Goal: Information Seeking & Learning: Find specific fact

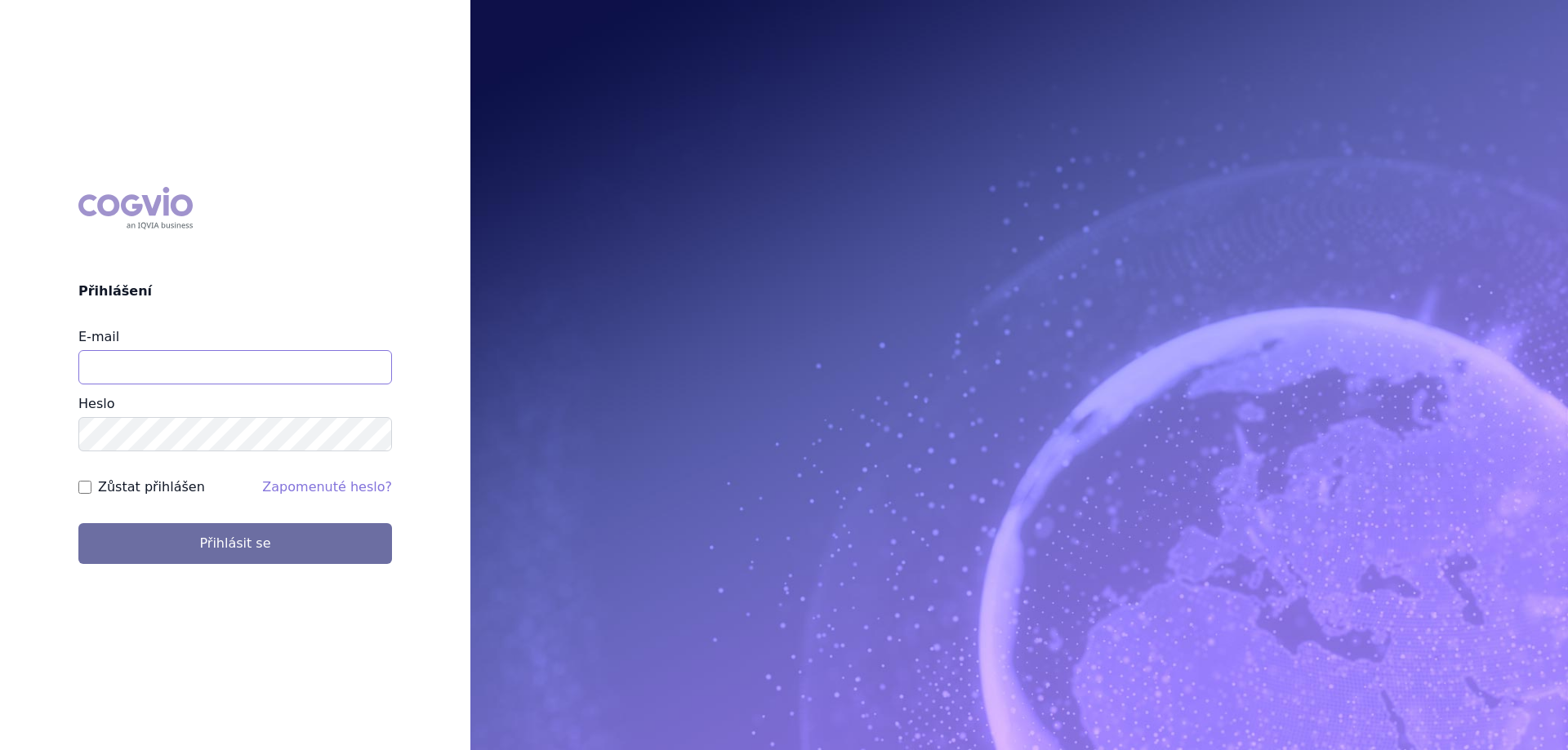
click at [195, 358] on input "E-mail" at bounding box center [235, 367] width 313 height 34
click at [129, 377] on input "E-mail" at bounding box center [235, 367] width 313 height 34
type input "jana.sipkova@vzp.cz"
click at [157, 478] on label "Zůstat přihlášen" at bounding box center [152, 488] width 107 height 20
click at [92, 481] on input "Zůstat přihlášen" at bounding box center [85, 488] width 13 height 13
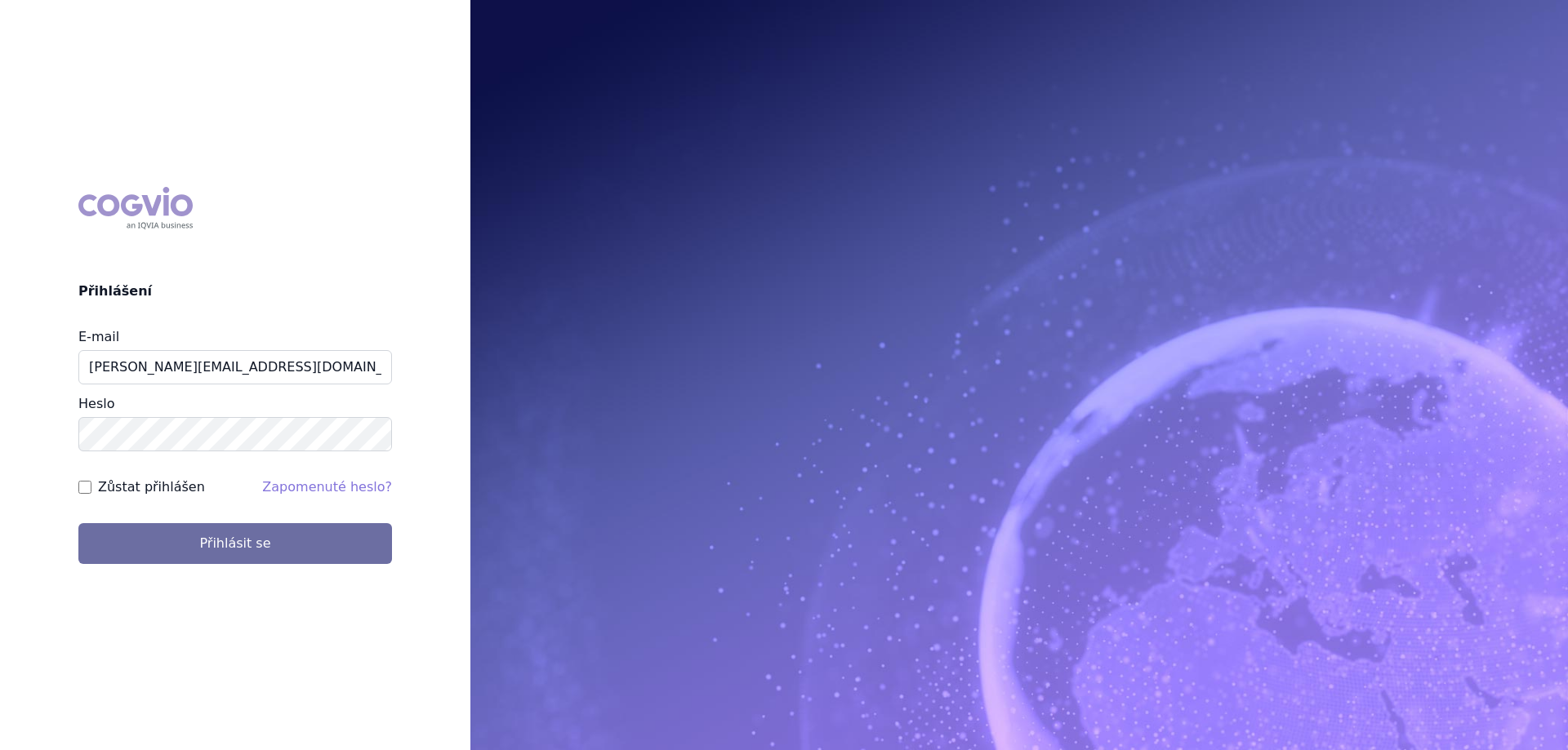
checkbox input "true"
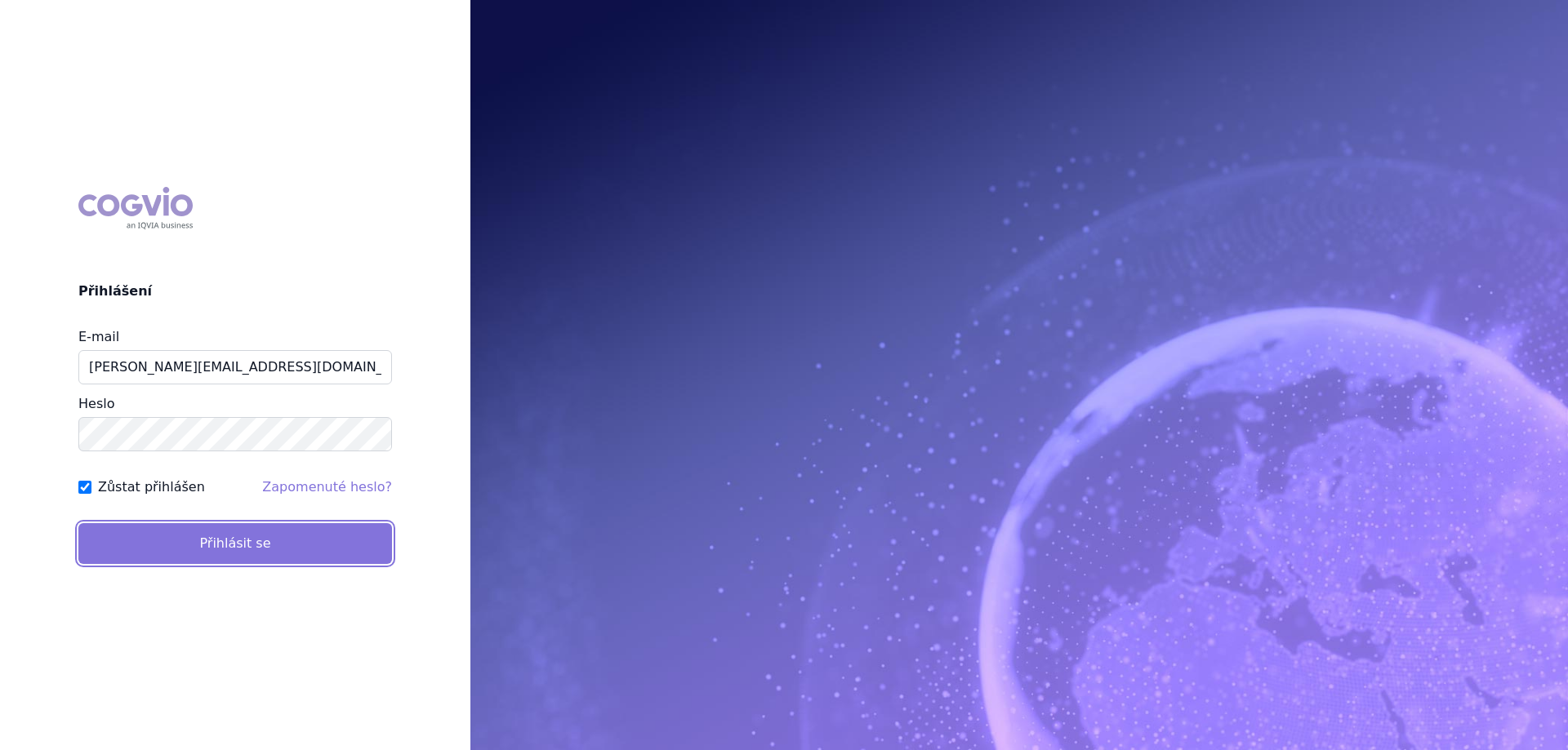
click at [168, 550] on button "Přihlásit se" at bounding box center [235, 543] width 313 height 41
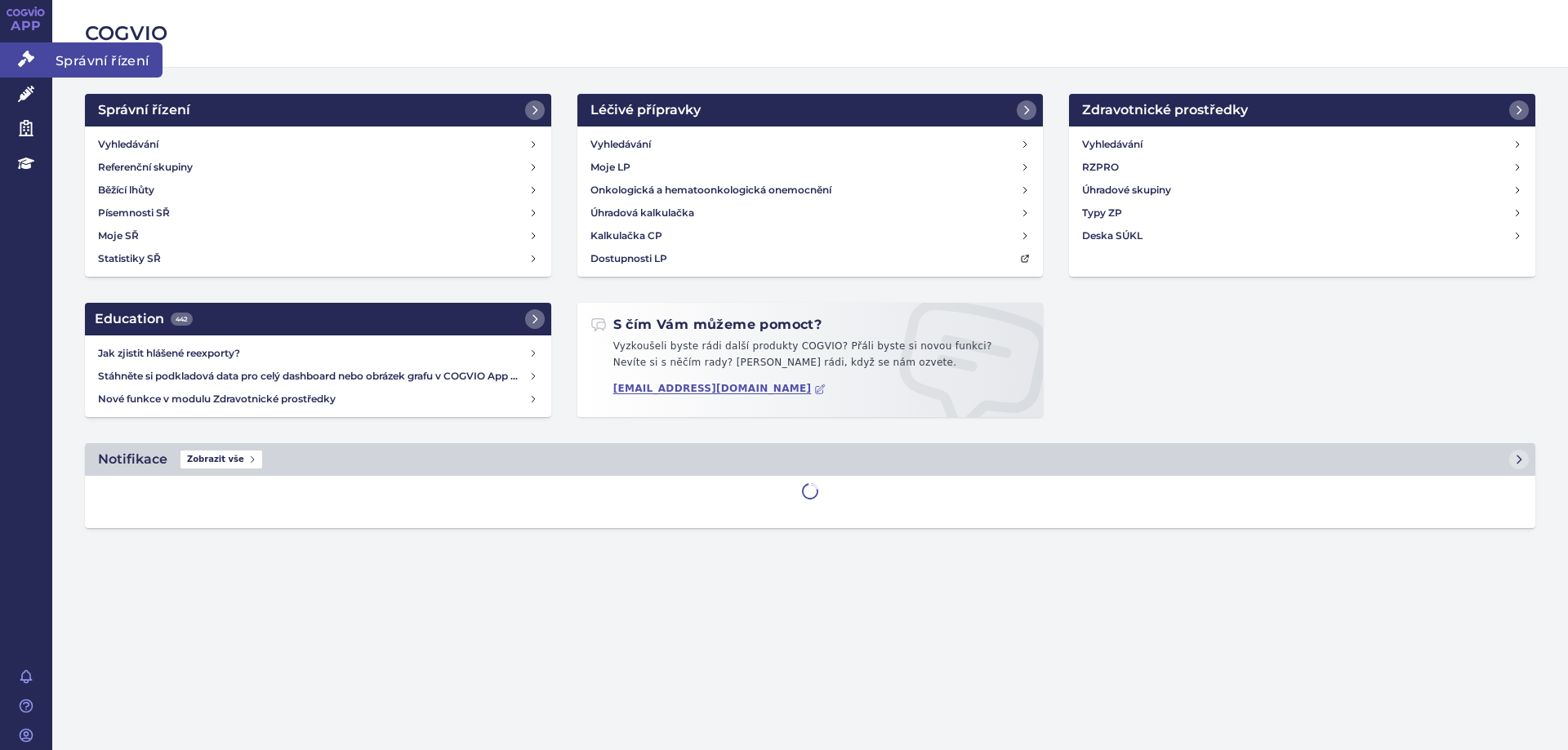
click at [17, 65] on link "Správní řízení" at bounding box center [26, 59] width 53 height 34
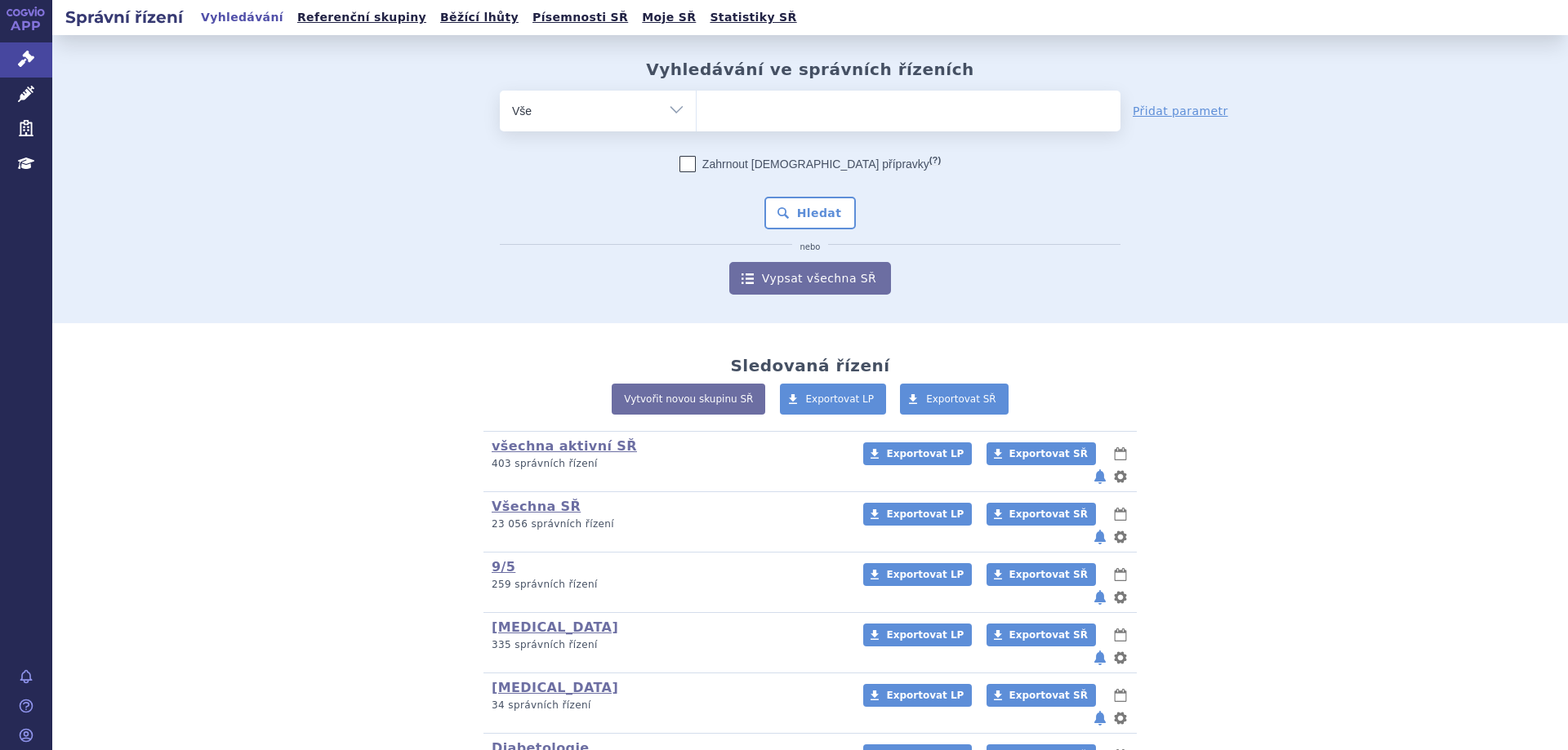
click at [842, 107] on ul at bounding box center [909, 108] width 423 height 34
click at [697, 107] on select at bounding box center [696, 110] width 1 height 41
click at [829, 118] on ul at bounding box center [909, 108] width 423 height 34
click at [697, 118] on select at bounding box center [696, 110] width 1 height 41
type input "lyn"
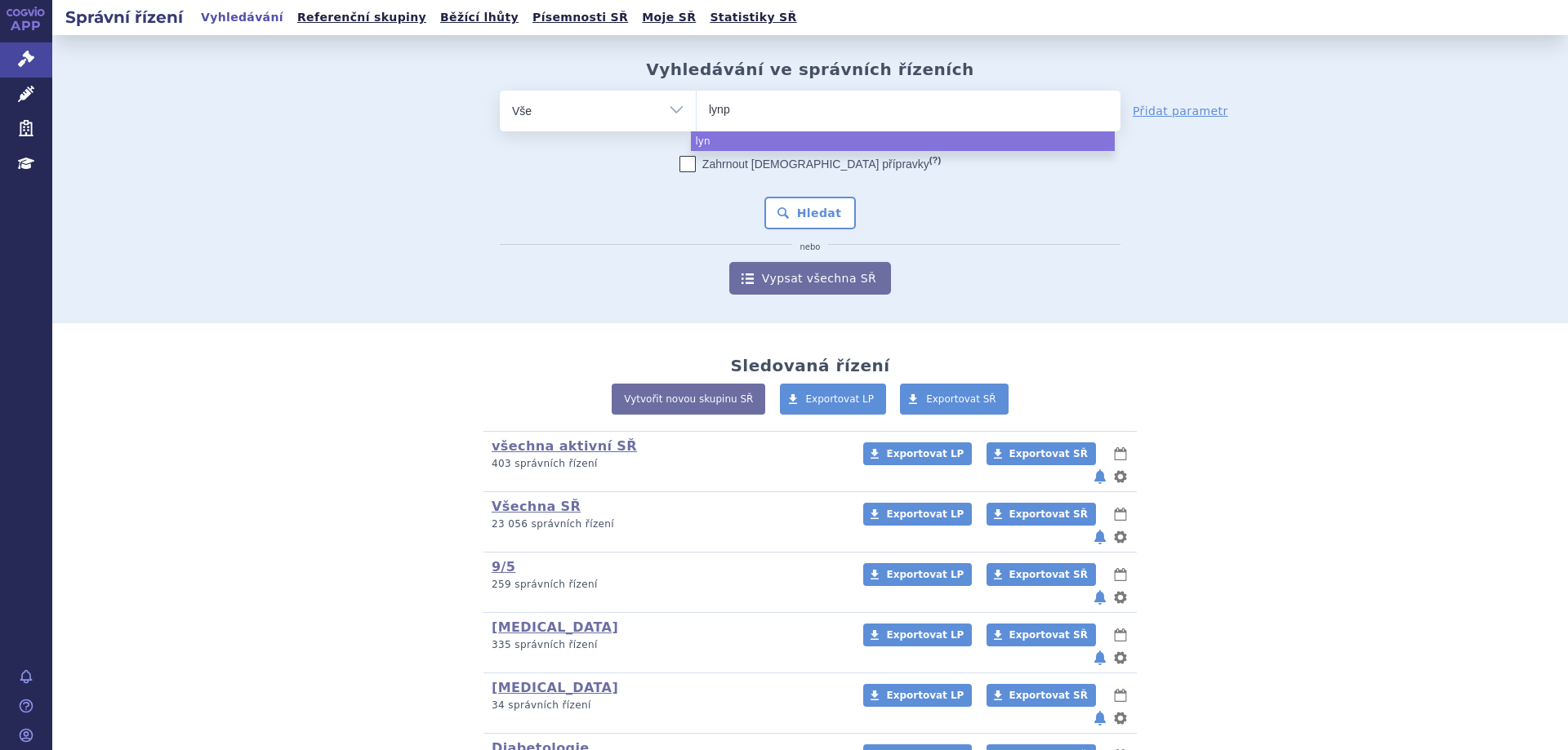
type input "lynpa"
type input "lynparz"
type input "[MEDICAL_DATA]"
select select "[MEDICAL_DATA]"
click at [809, 223] on button "Hledat" at bounding box center [810, 212] width 93 height 32
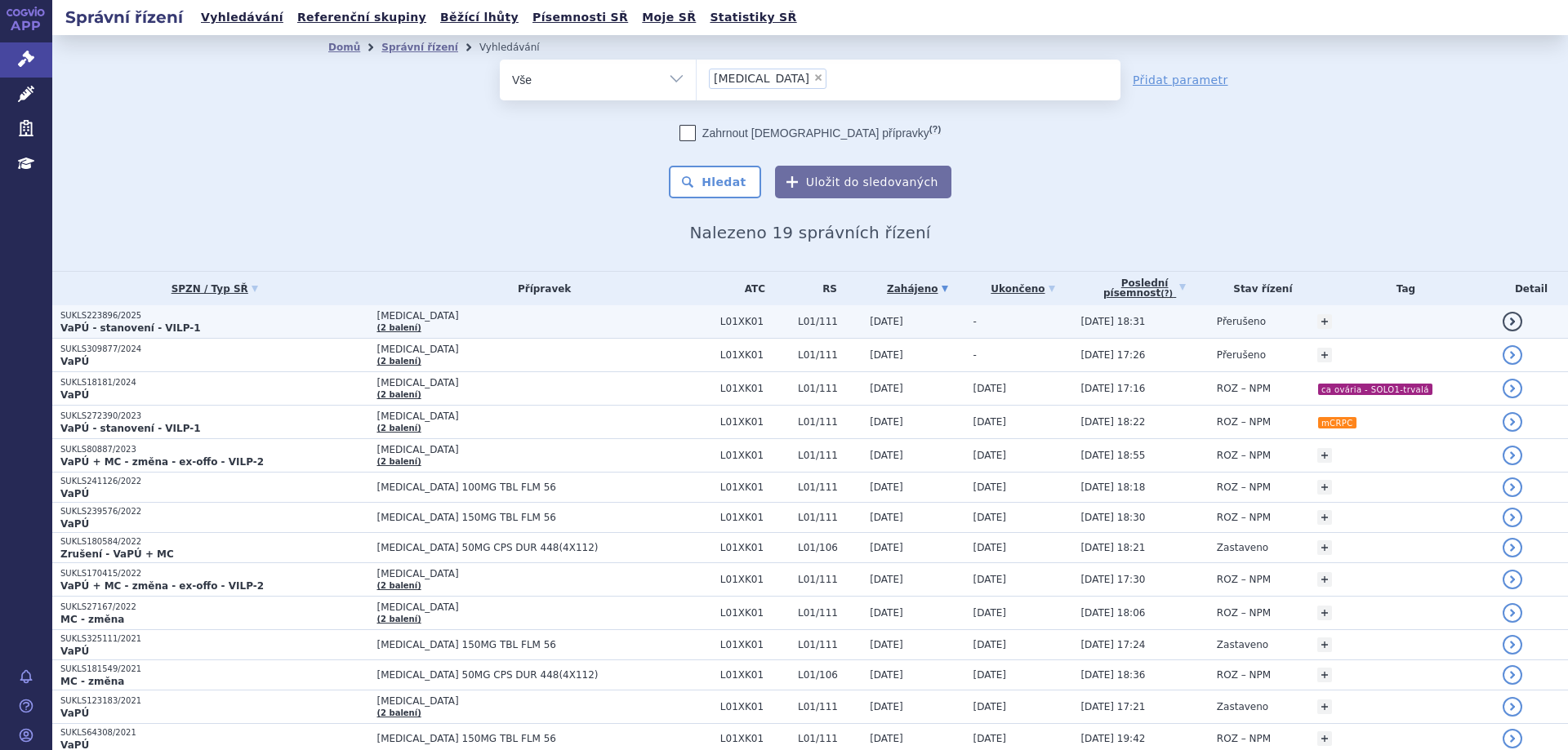
click at [125, 323] on strong "VaPÚ - stanovení - VILP-1" at bounding box center [130, 328] width 140 height 12
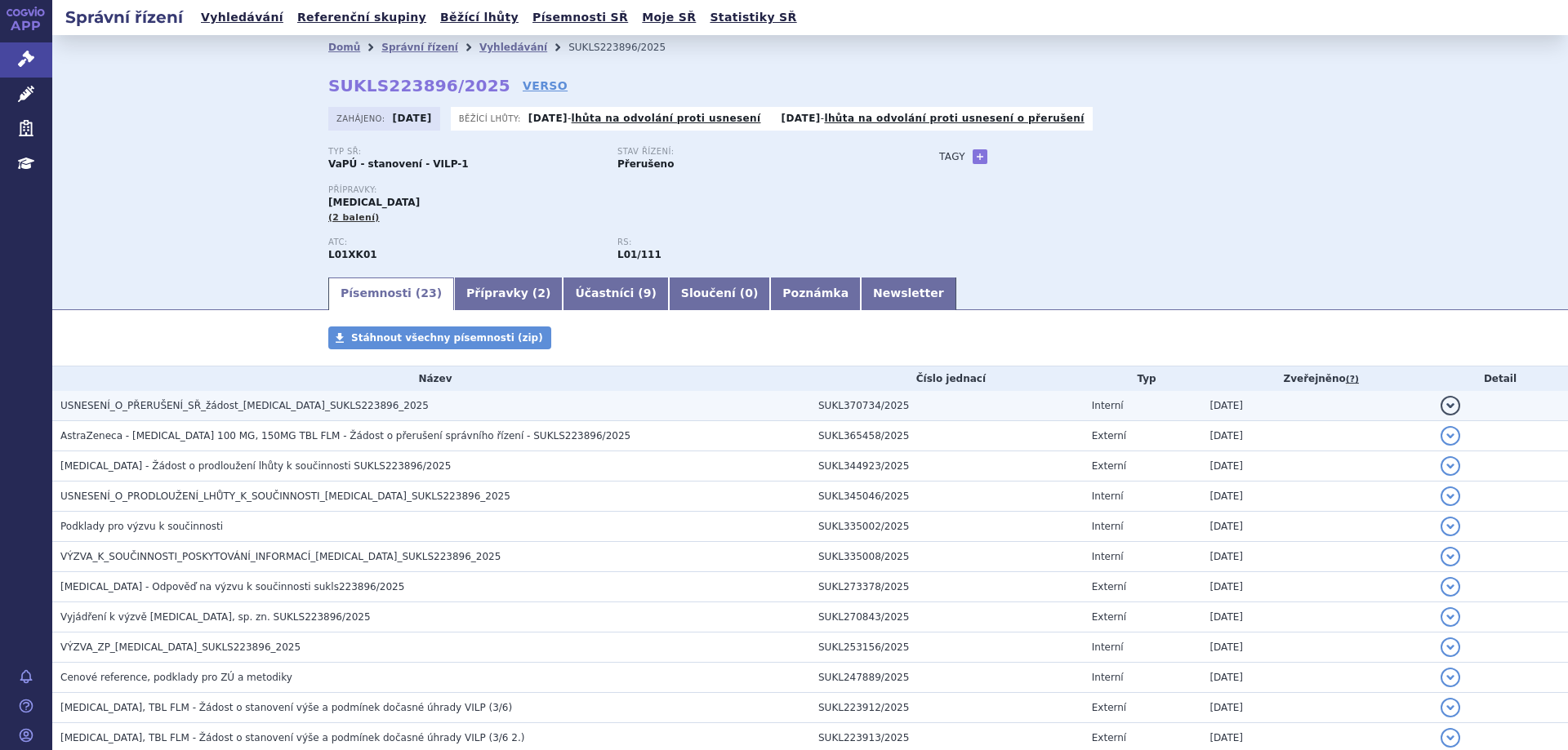
click at [237, 408] on span "USNESENÍ_O_PŘERUŠENÍ_SŘ_žádost_LYNPARZA_SUKLS223896_2025" at bounding box center [244, 406] width 368 height 12
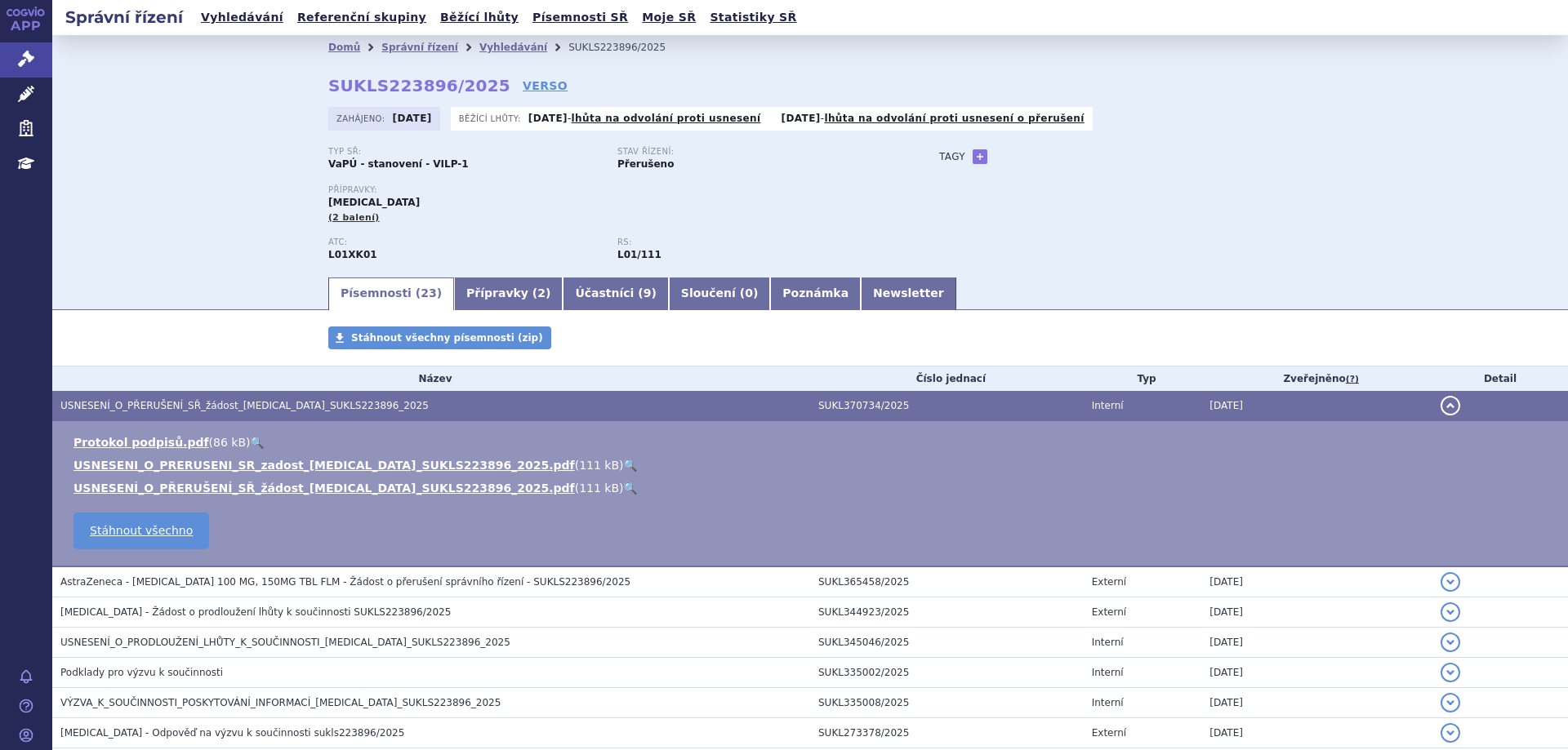
click at [270, 457] on ul "Protokol podpisů.pdf ( 86 kB ) 🔍 USNESENI_O_PRERUSENI_SR_zadost_LYNPARZA_SUKLS2…" at bounding box center [809, 465] width 1483 height 62
click at [269, 463] on link "USNESENI_O_PRERUSENI_SR_zadost_LYNPARZA_SUKLS223896_2025.pdf" at bounding box center [323, 466] width 501 height 13
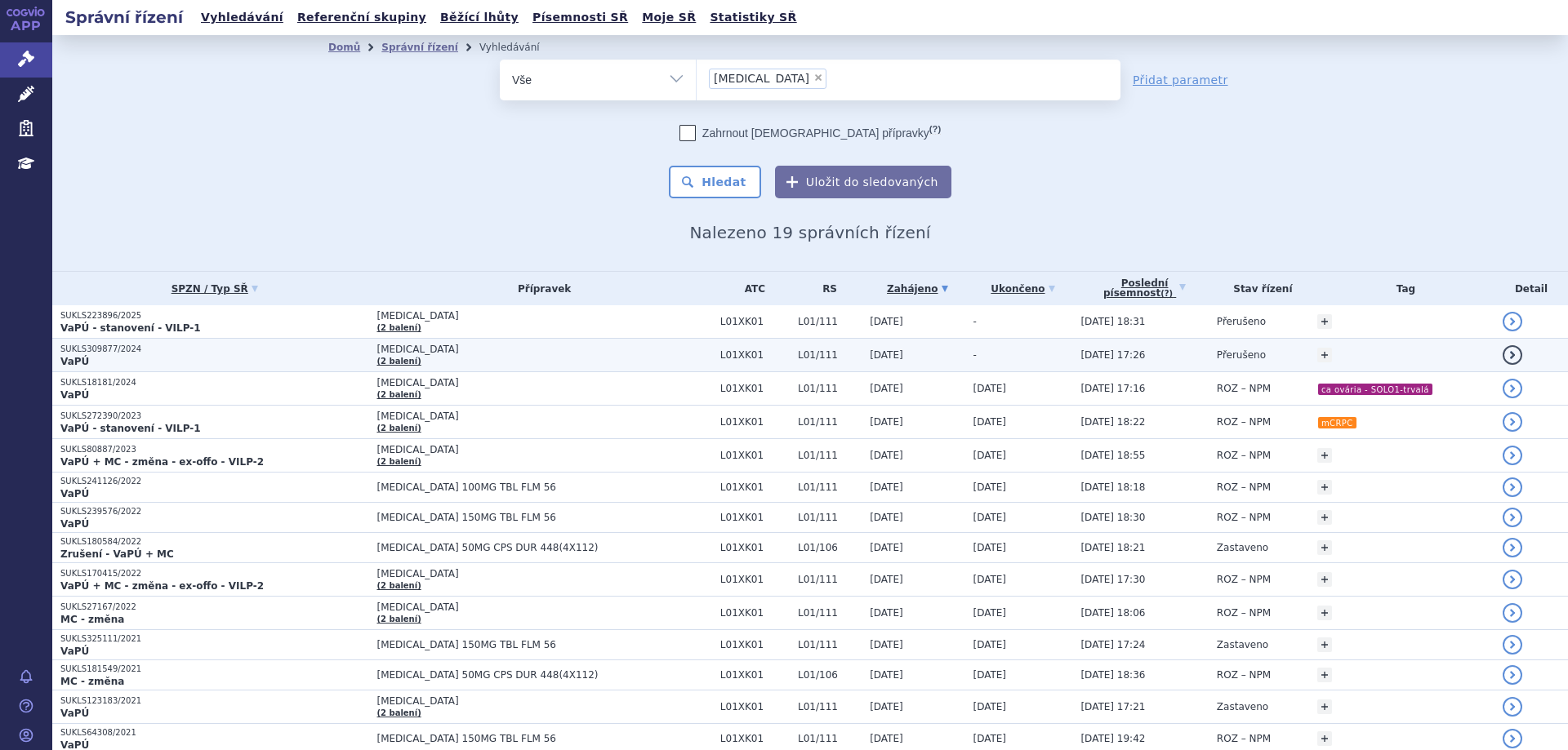
click at [96, 348] on p "SUKLS309877/2024" at bounding box center [213, 349] width 308 height 12
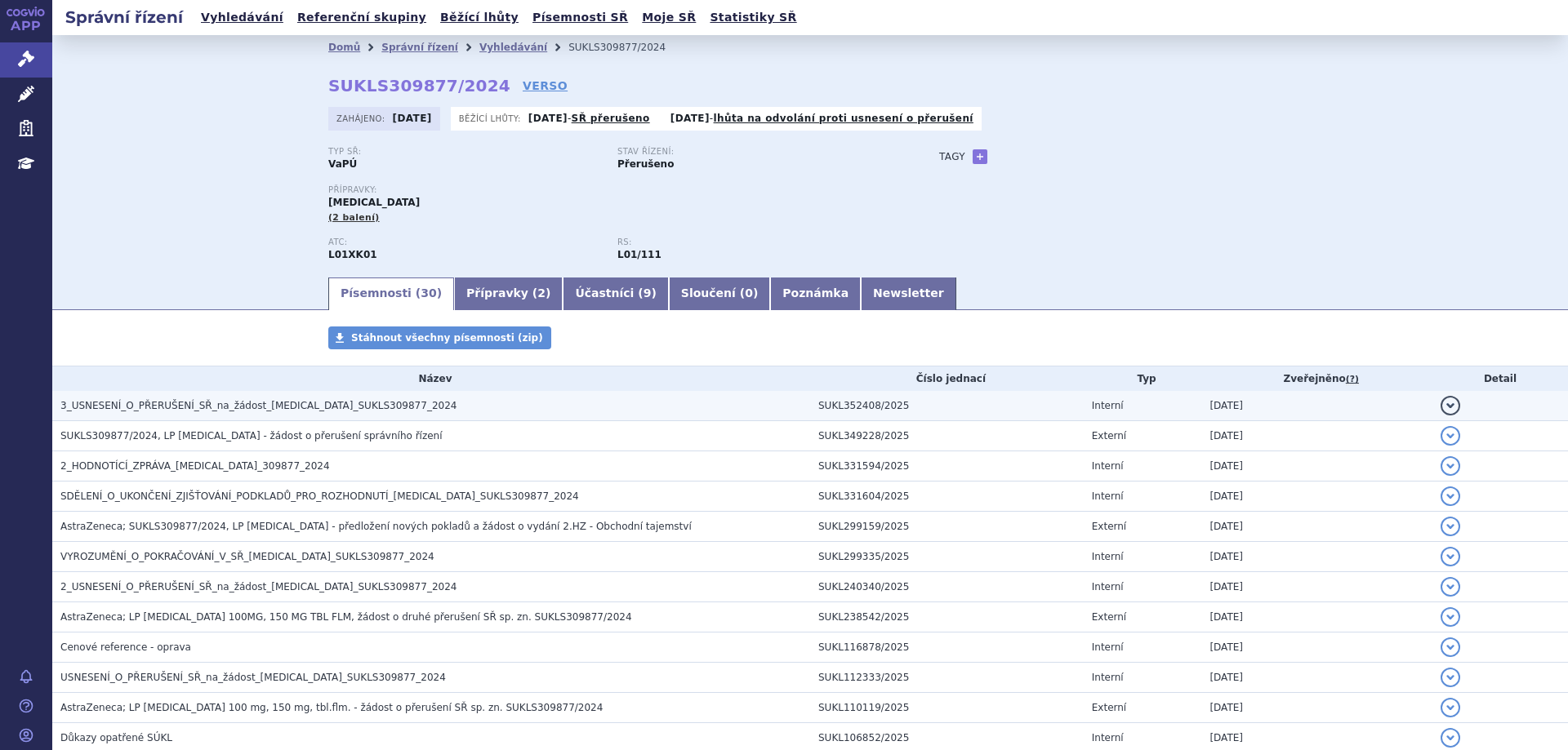
click at [352, 416] on td "3_USNESENÍ_O_PŘERUŠENÍ_SŘ_na_žádost_LYNPARZA_SUKLS309877_2024" at bounding box center [431, 406] width 758 height 30
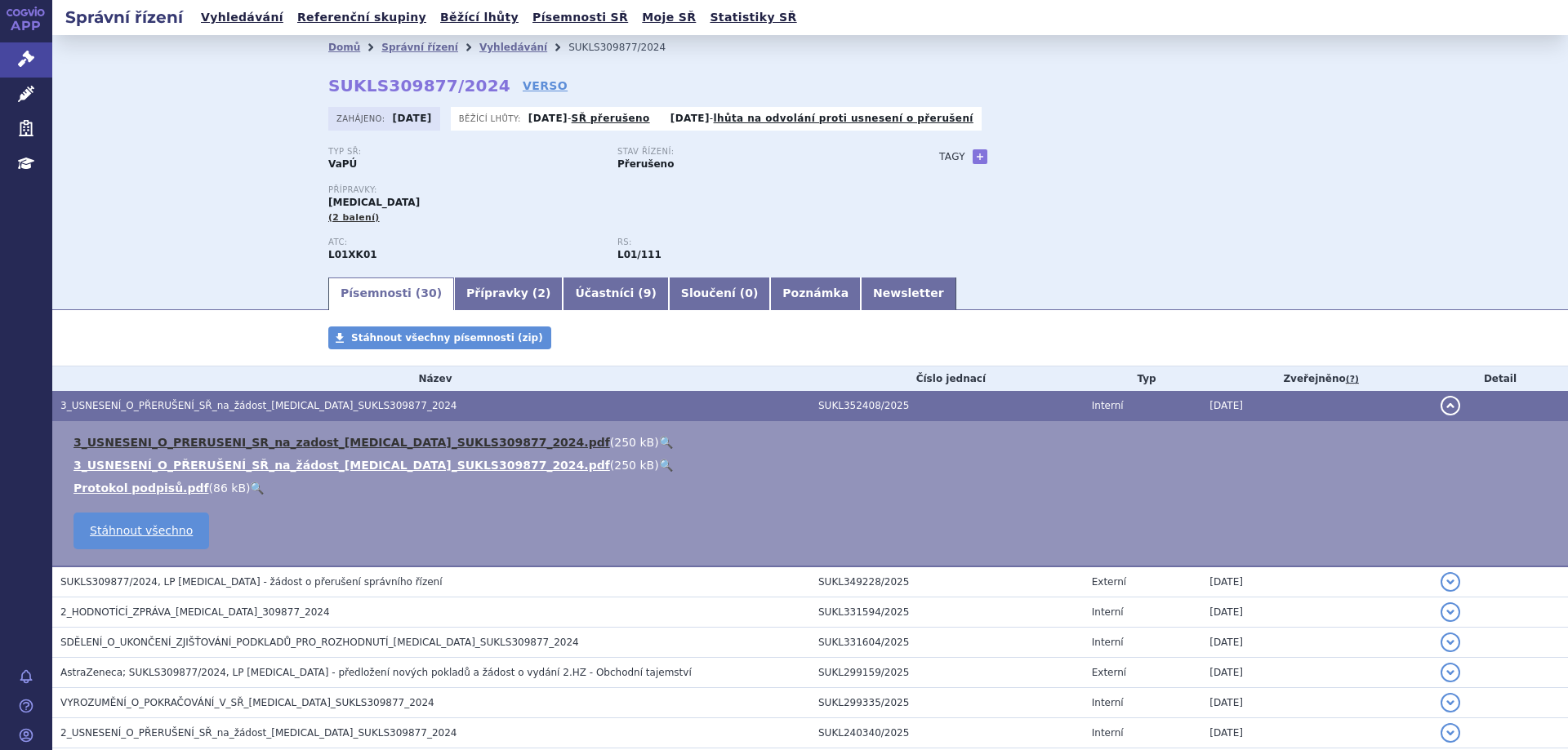
click at [327, 441] on link "3_USNESENI_O_PRERUSENI_SR_na_zadost_LYNPARZA_SUKLS309877_2024.pdf" at bounding box center [342, 442] width 537 height 13
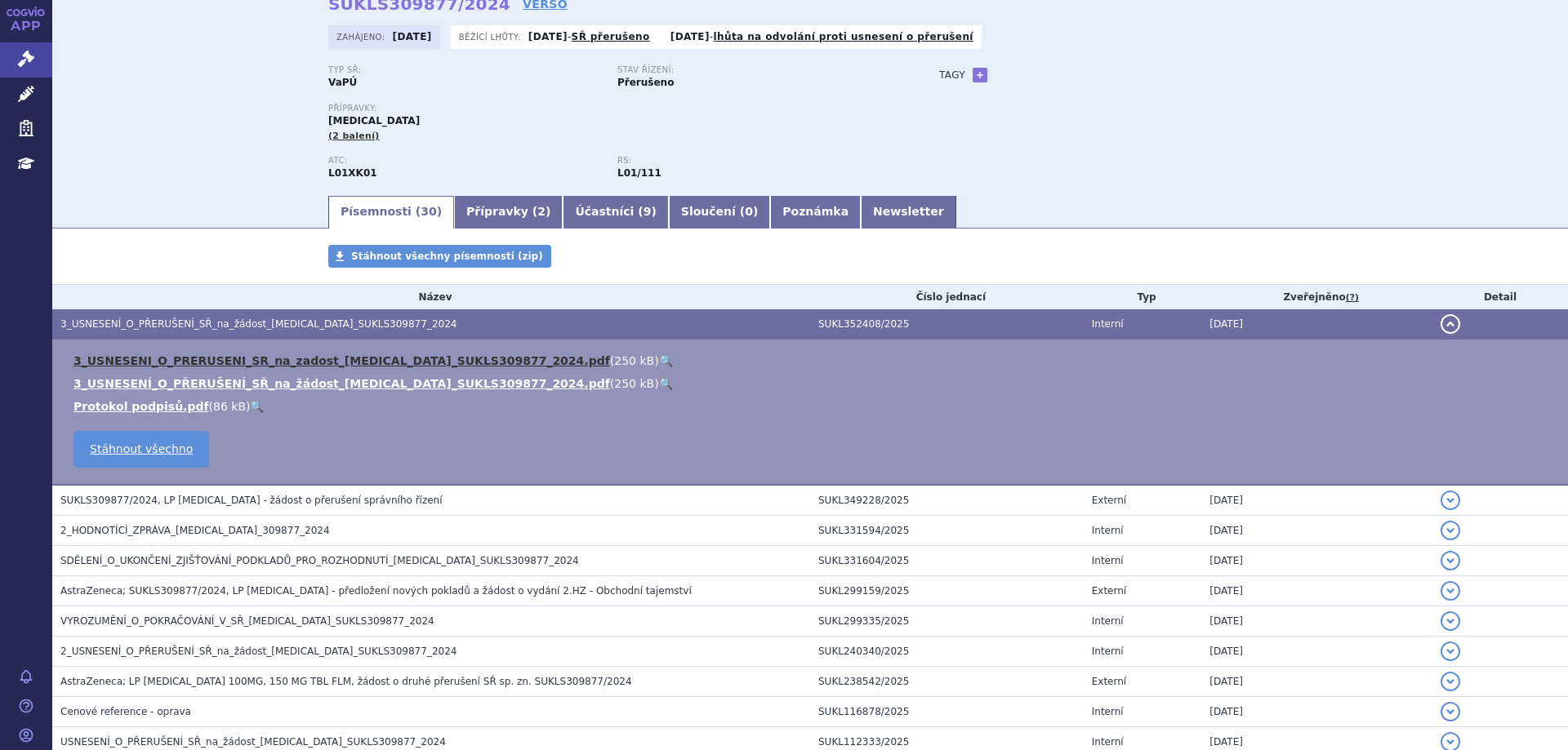
scroll to position [163, 0]
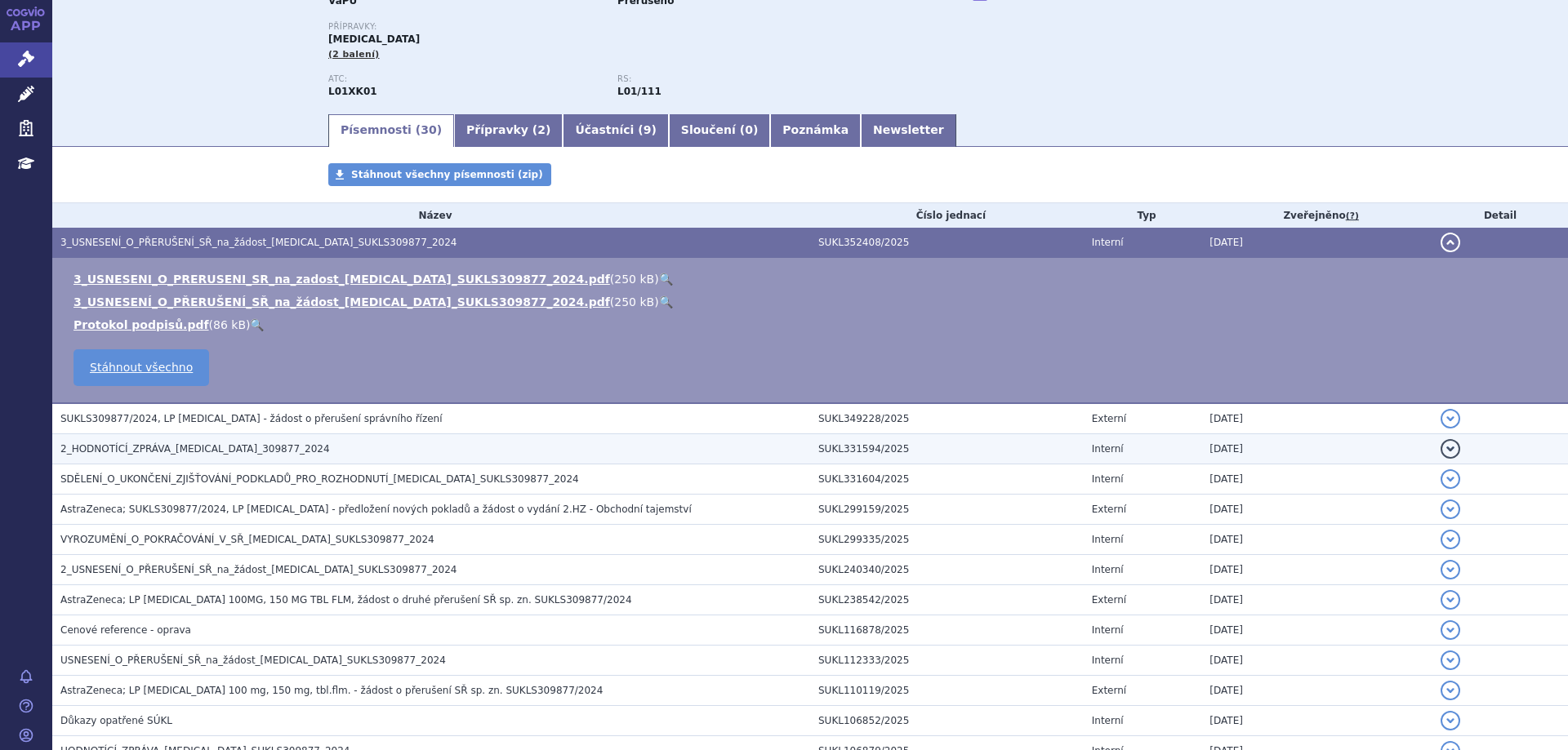
click at [219, 440] on td "2_HODNOTÍCÍ_ZPRÁVA_LYNPARZA_309877_2024" at bounding box center [431, 449] width 758 height 30
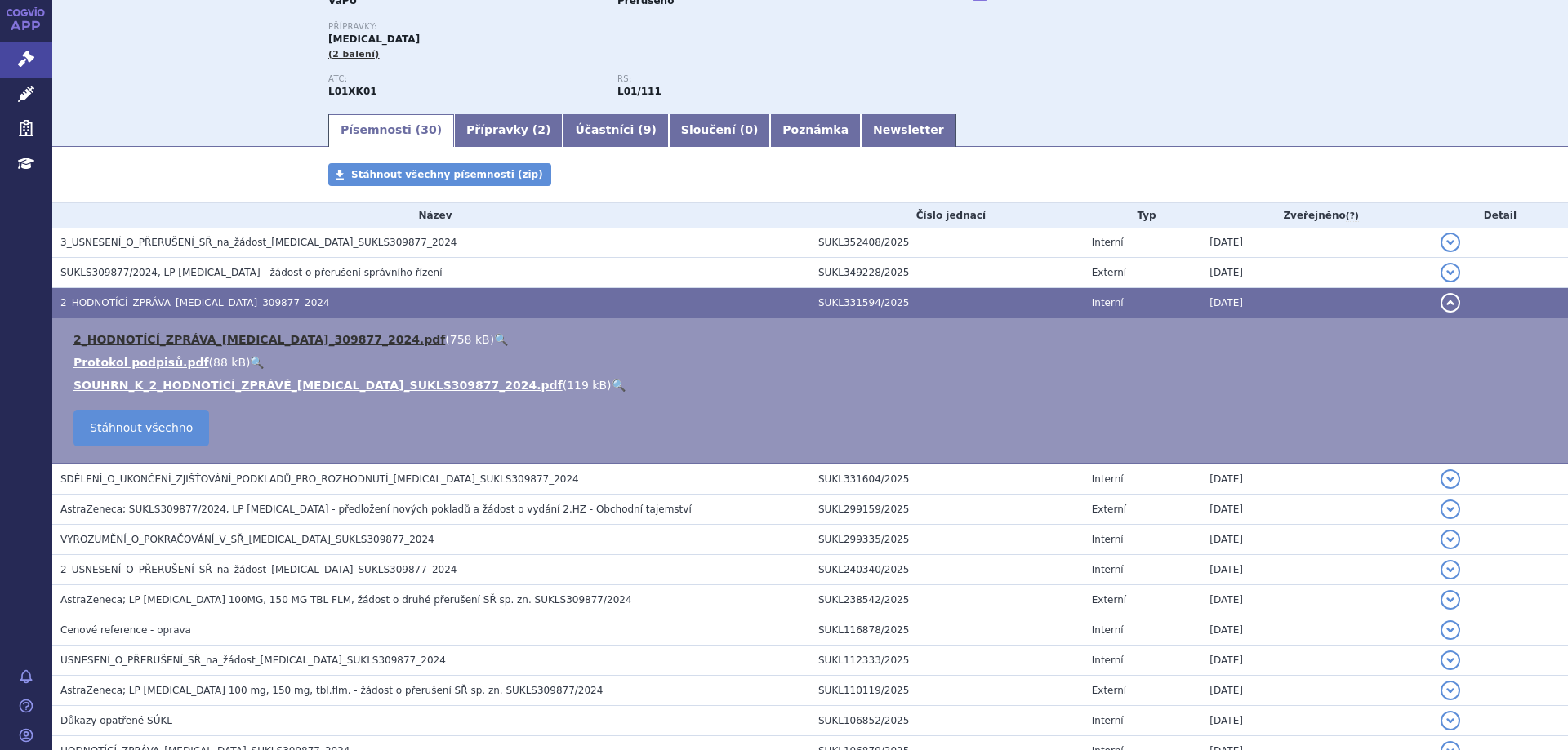
click at [239, 334] on link "2_HODNOTÍCÍ_ZPRÁVA_LYNPARZA_309877_2024.pdf" at bounding box center [259, 340] width 372 height 13
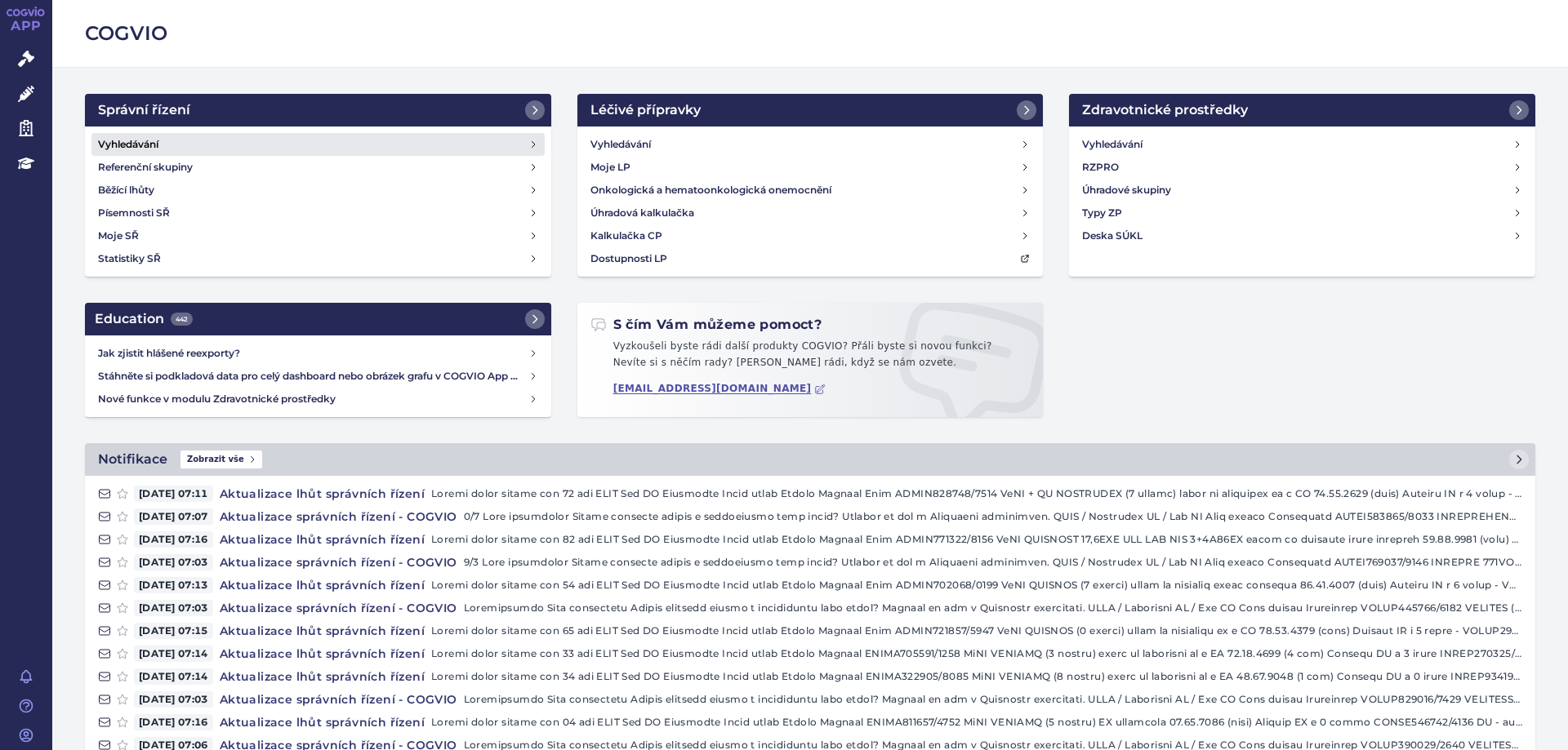
click at [140, 132] on div "Vyhledávání Referenční skupiny Běžící lhůty Písemnosti SŘ Moje SŘ Statistiky SŘ" at bounding box center [318, 202] width 466 height 150
click at [144, 140] on h4 "Vyhledávání" at bounding box center [128, 145] width 60 height 17
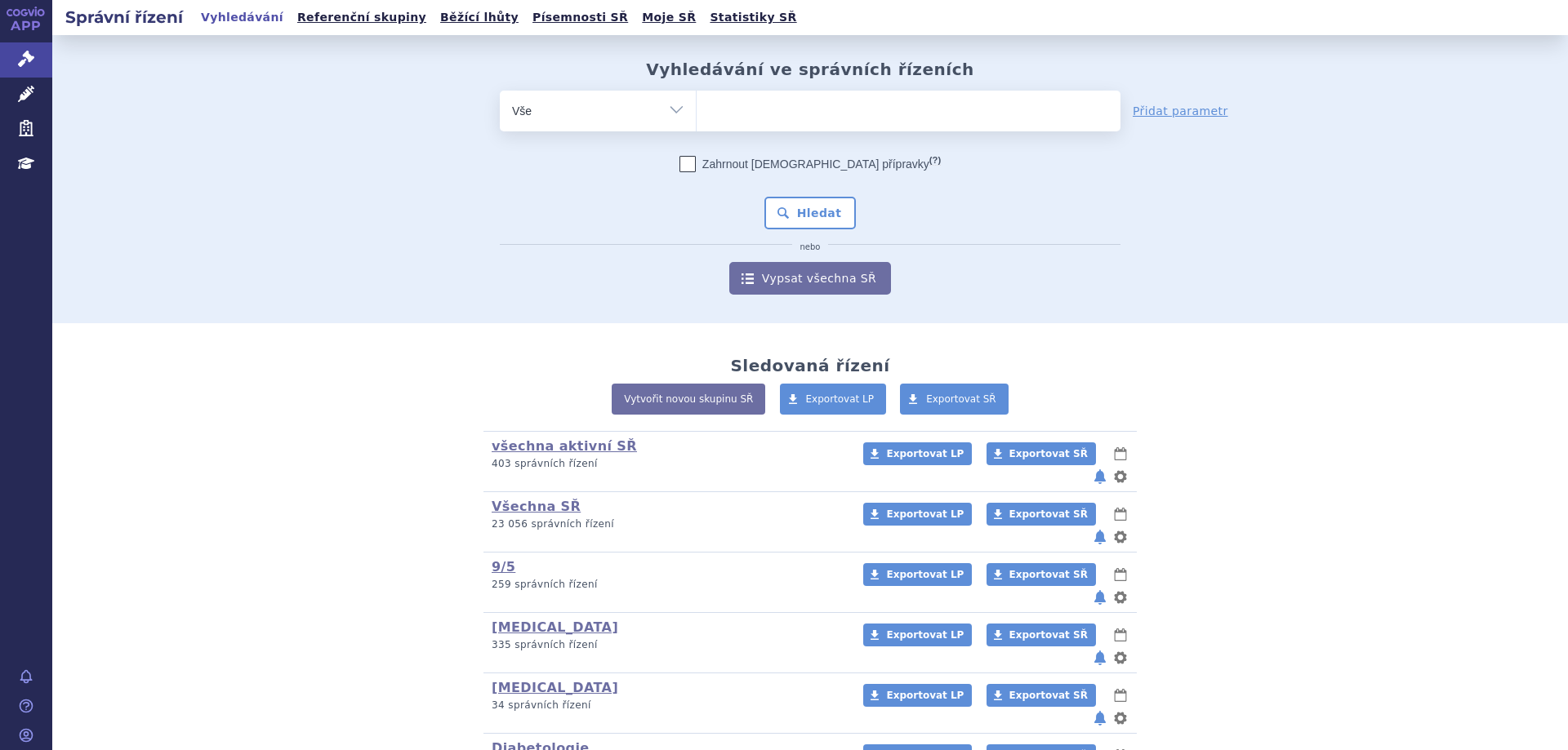
click at [780, 112] on ul at bounding box center [909, 108] width 423 height 34
click at [697, 112] on select at bounding box center [696, 110] width 1 height 41
type input "en"
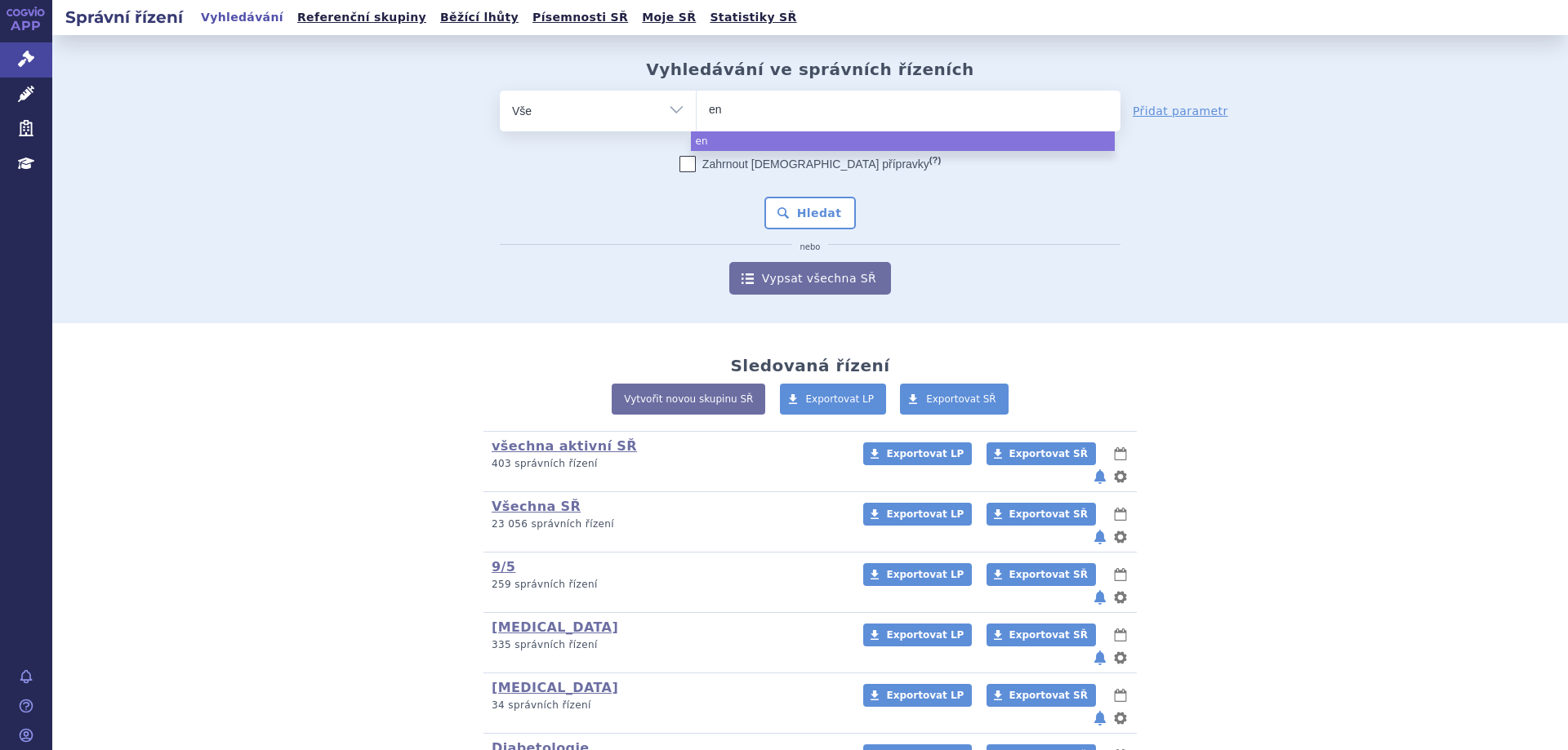
type input "e"
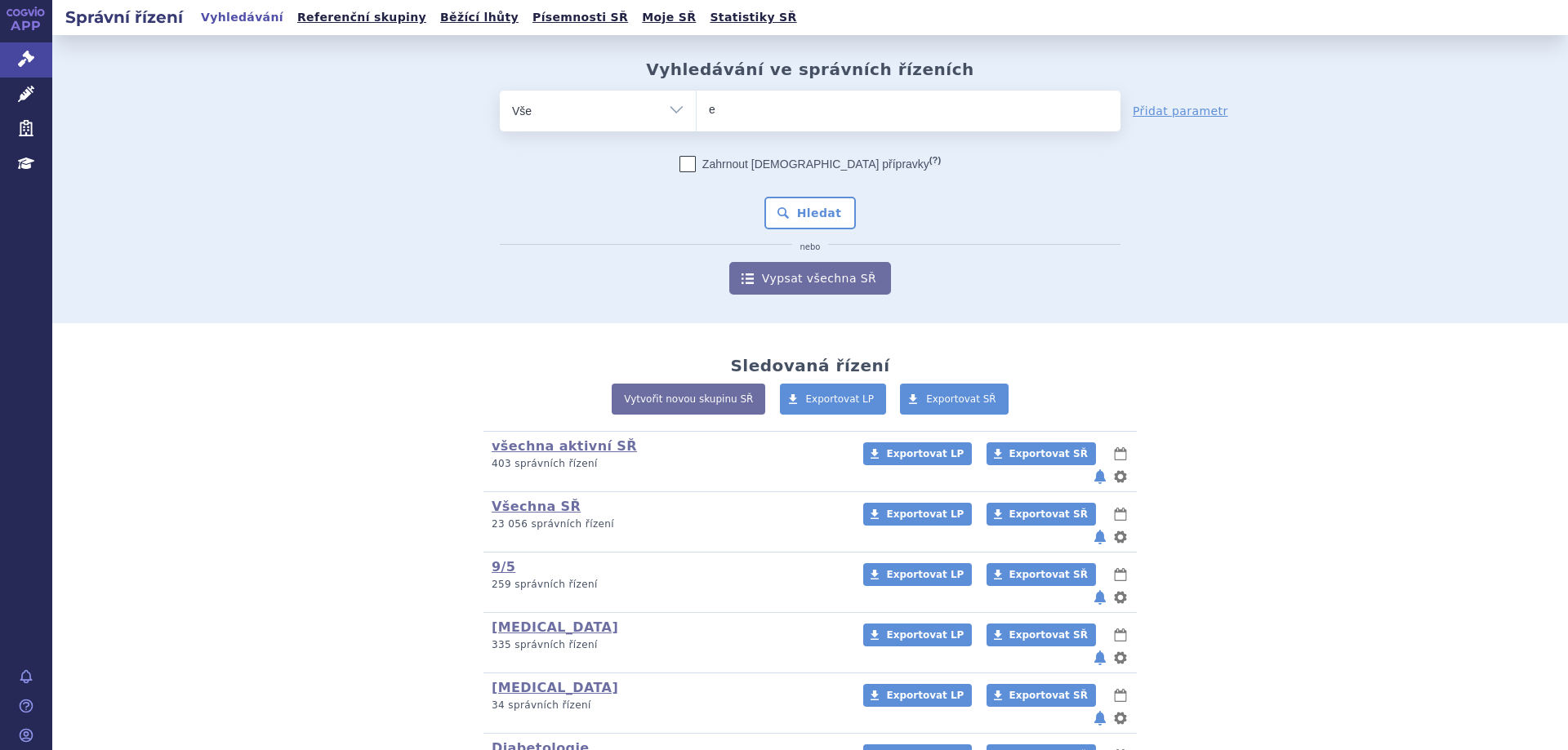
type input "en"
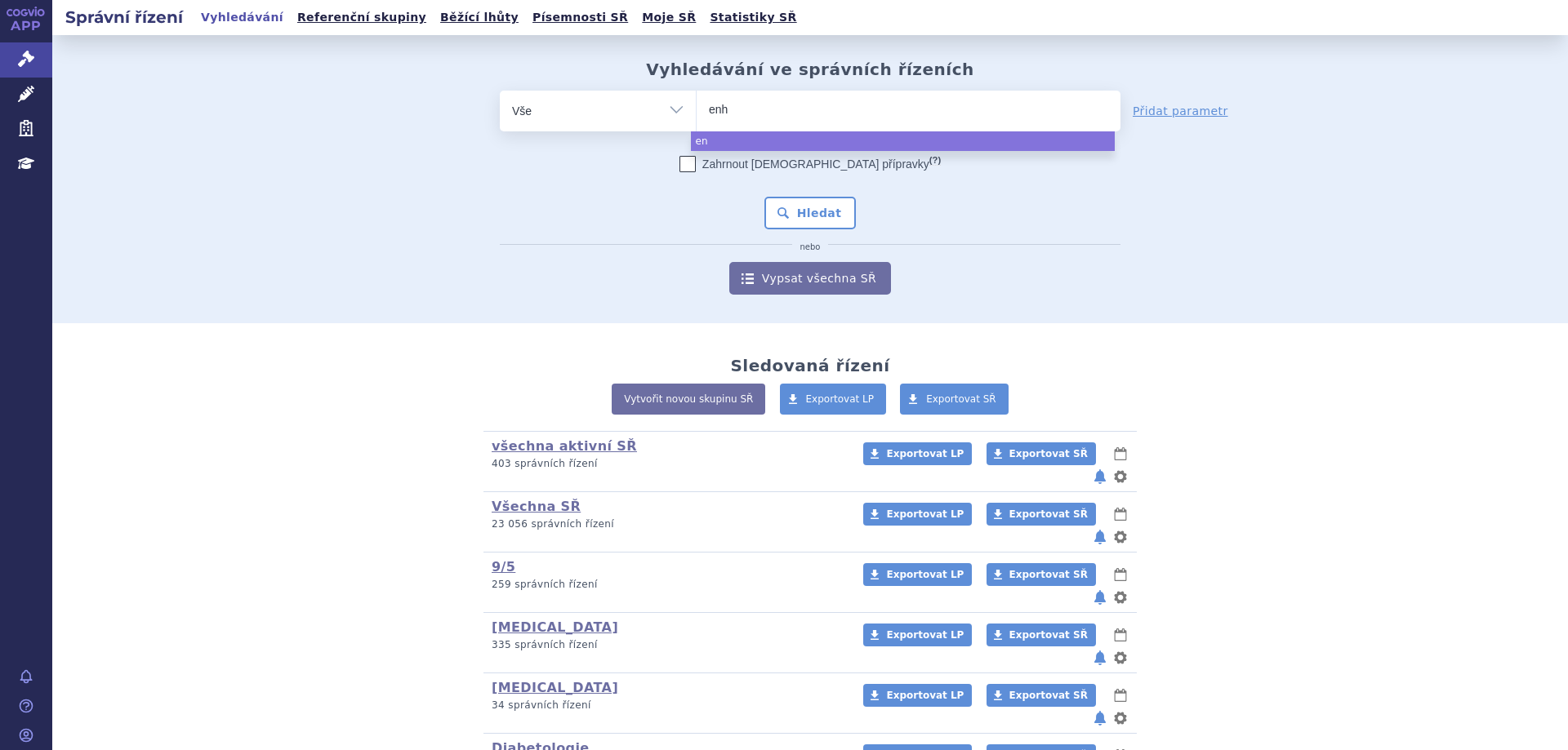
type input "enhe"
type input "enher"
type input "enhertu"
select select "enhertu"
click at [809, 229] on button "Hledat" at bounding box center [810, 212] width 93 height 32
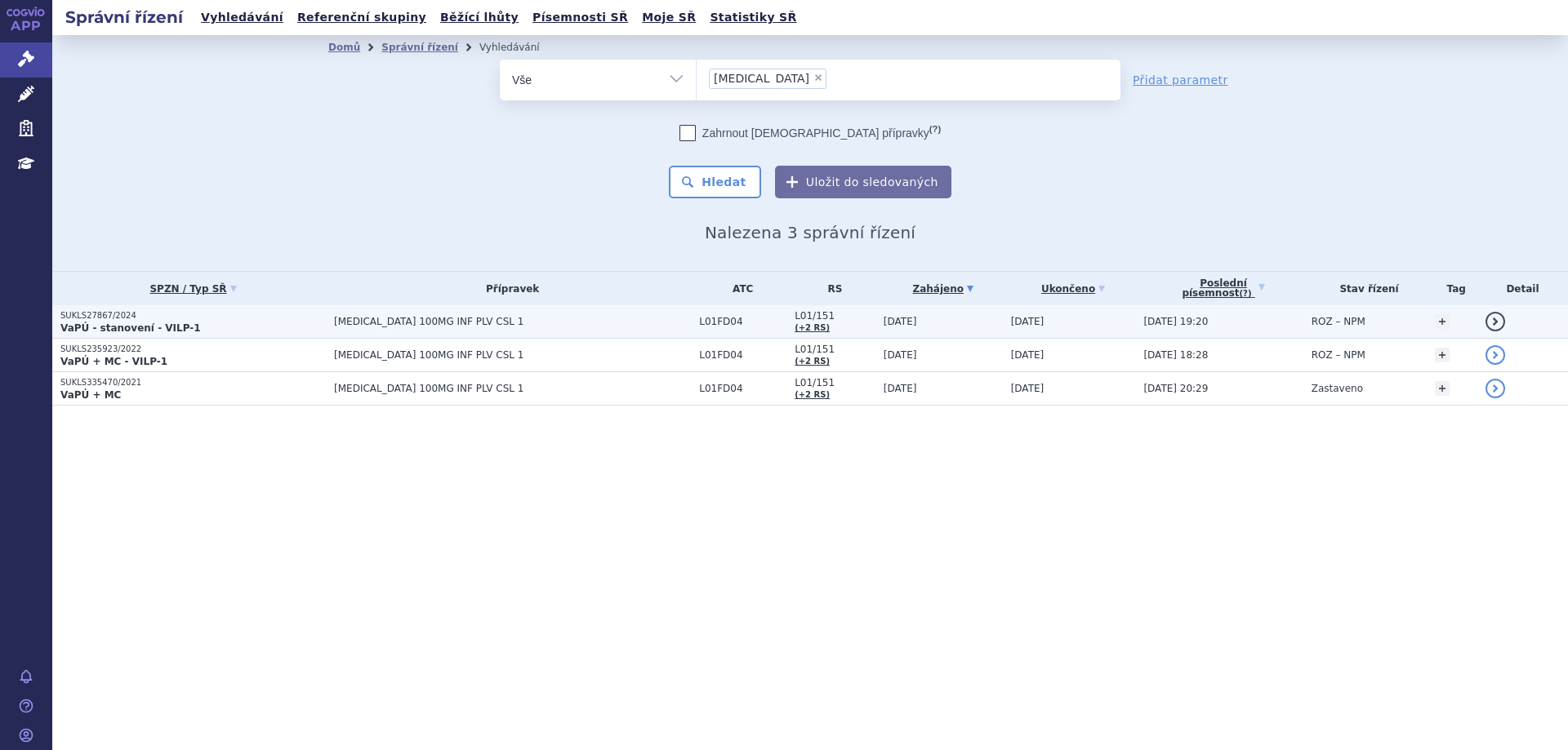
click at [100, 310] on p "SUKLS27867/2024" at bounding box center [193, 316] width 265 height 12
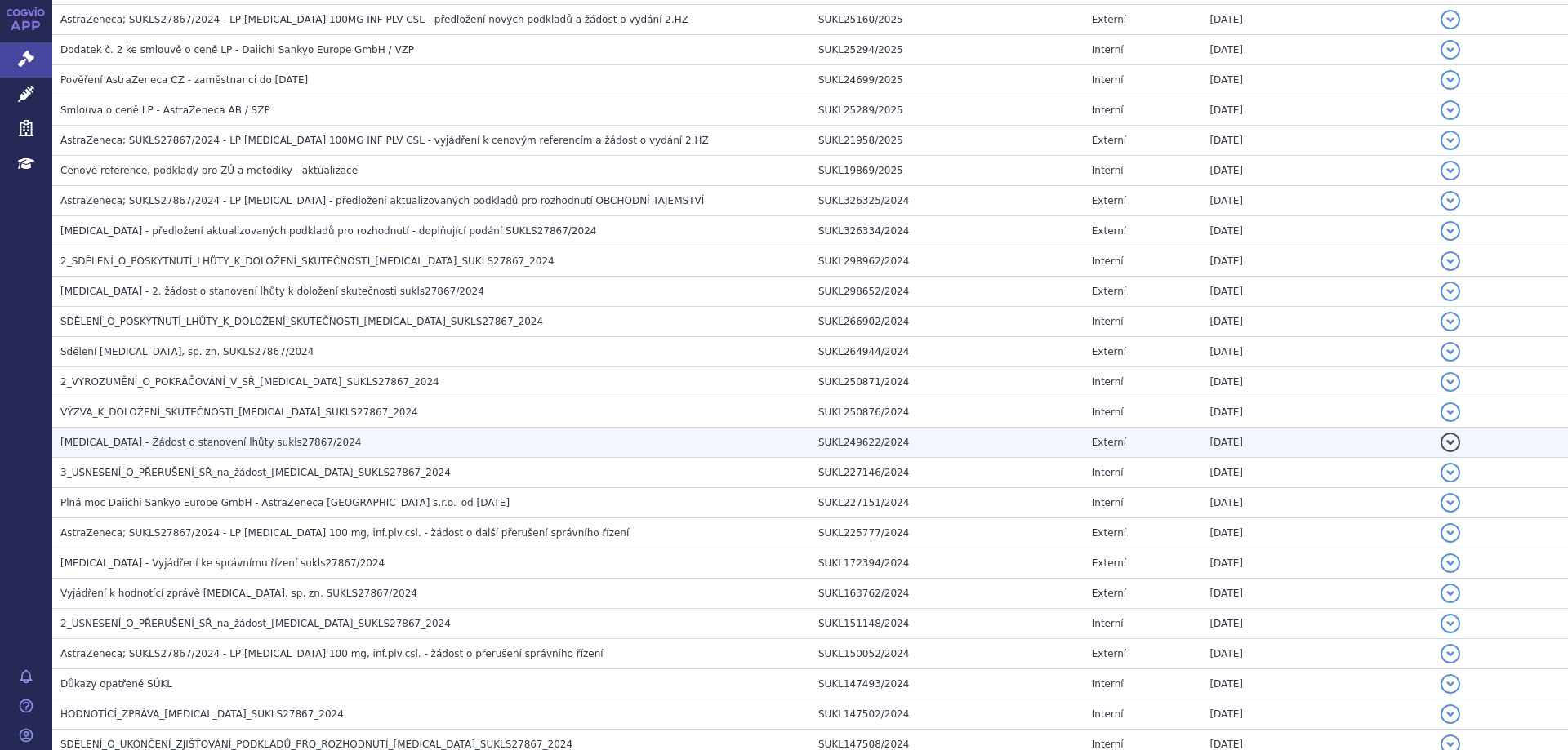
scroll to position [817, 0]
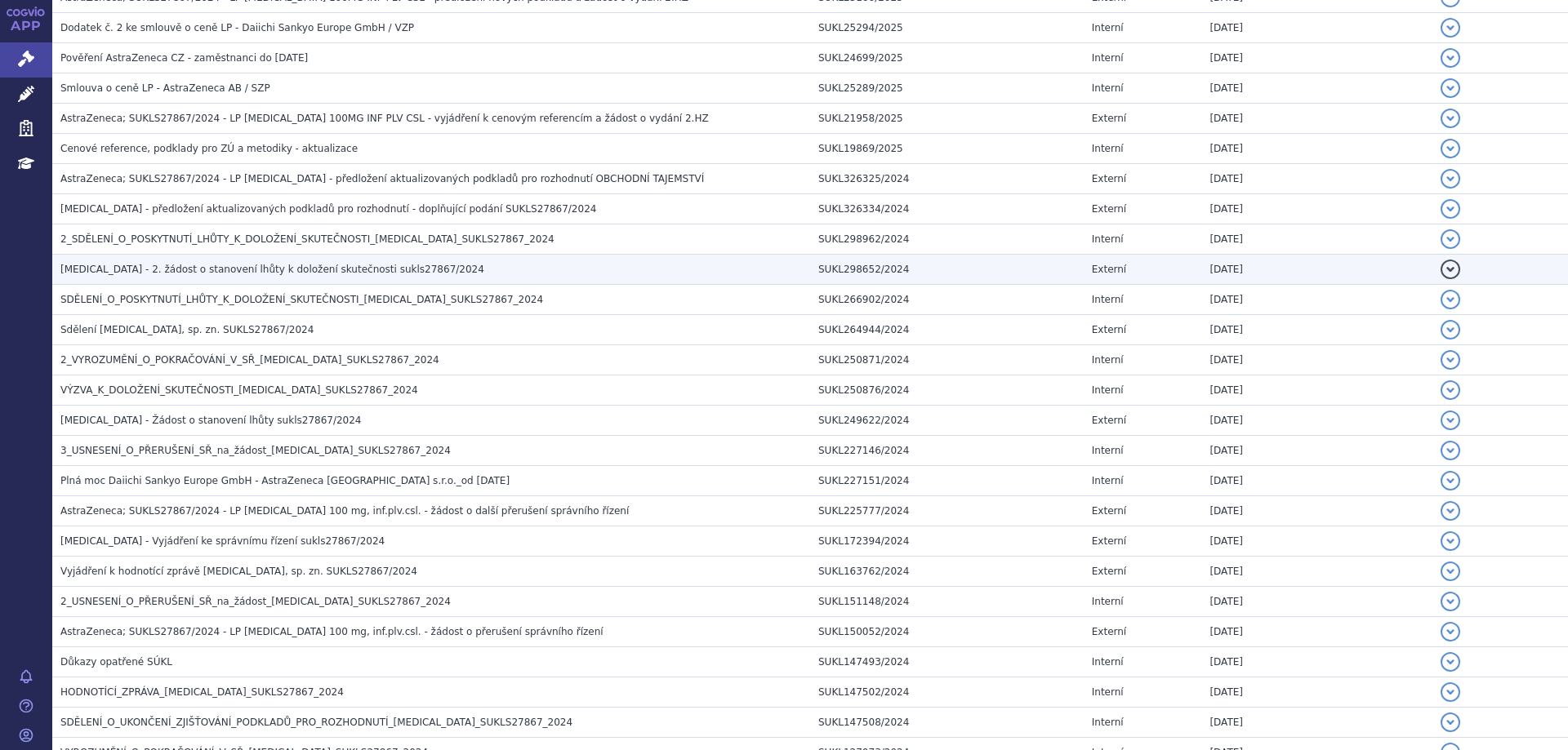
click at [153, 275] on span "ENHERTU - 2. žádost o stanovení lhůty k doložení skutečnosti sukls27867/2024" at bounding box center [272, 269] width 423 height 12
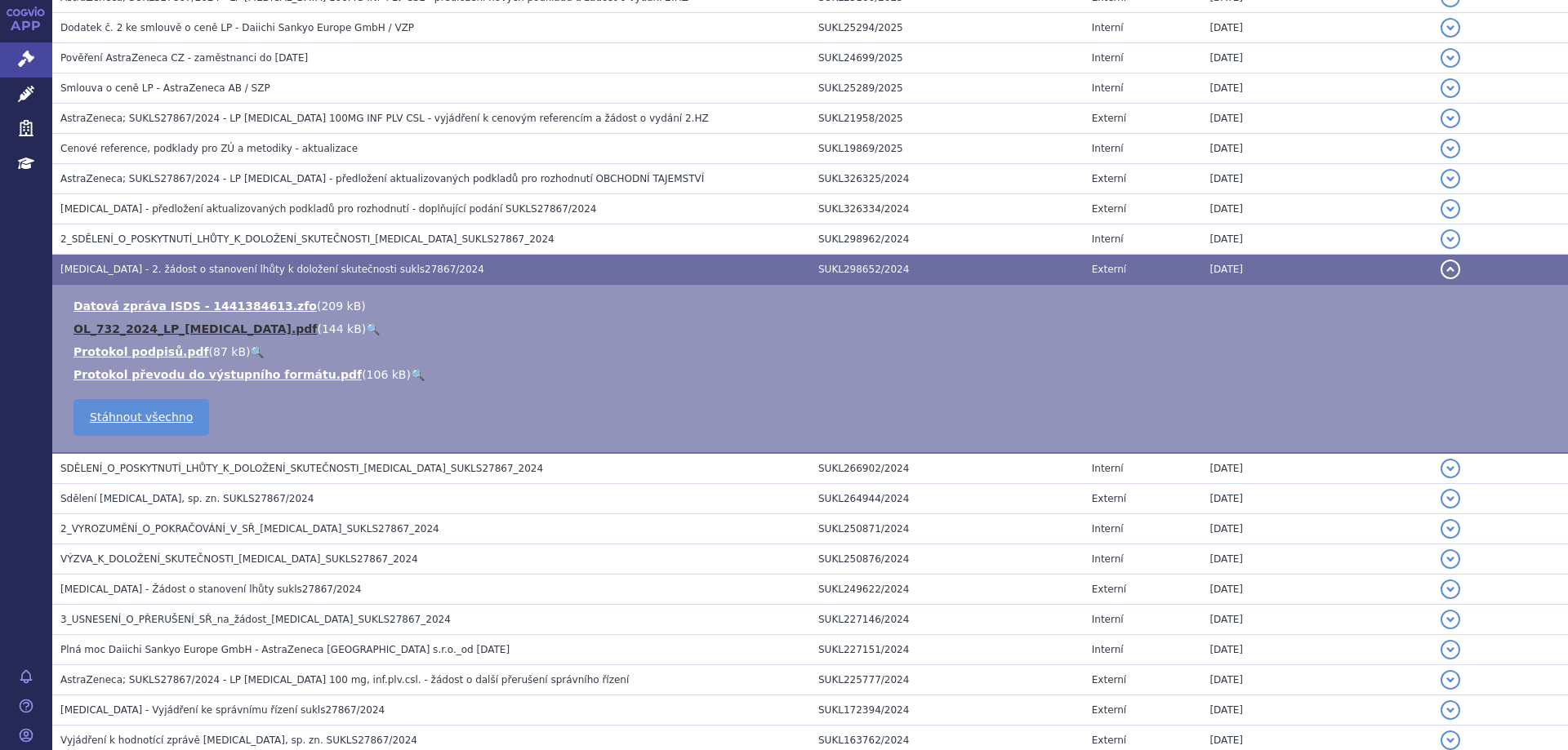
click at [143, 326] on link "OL_732_2024_LP_ENHERTU.pdf" at bounding box center [195, 329] width 243 height 13
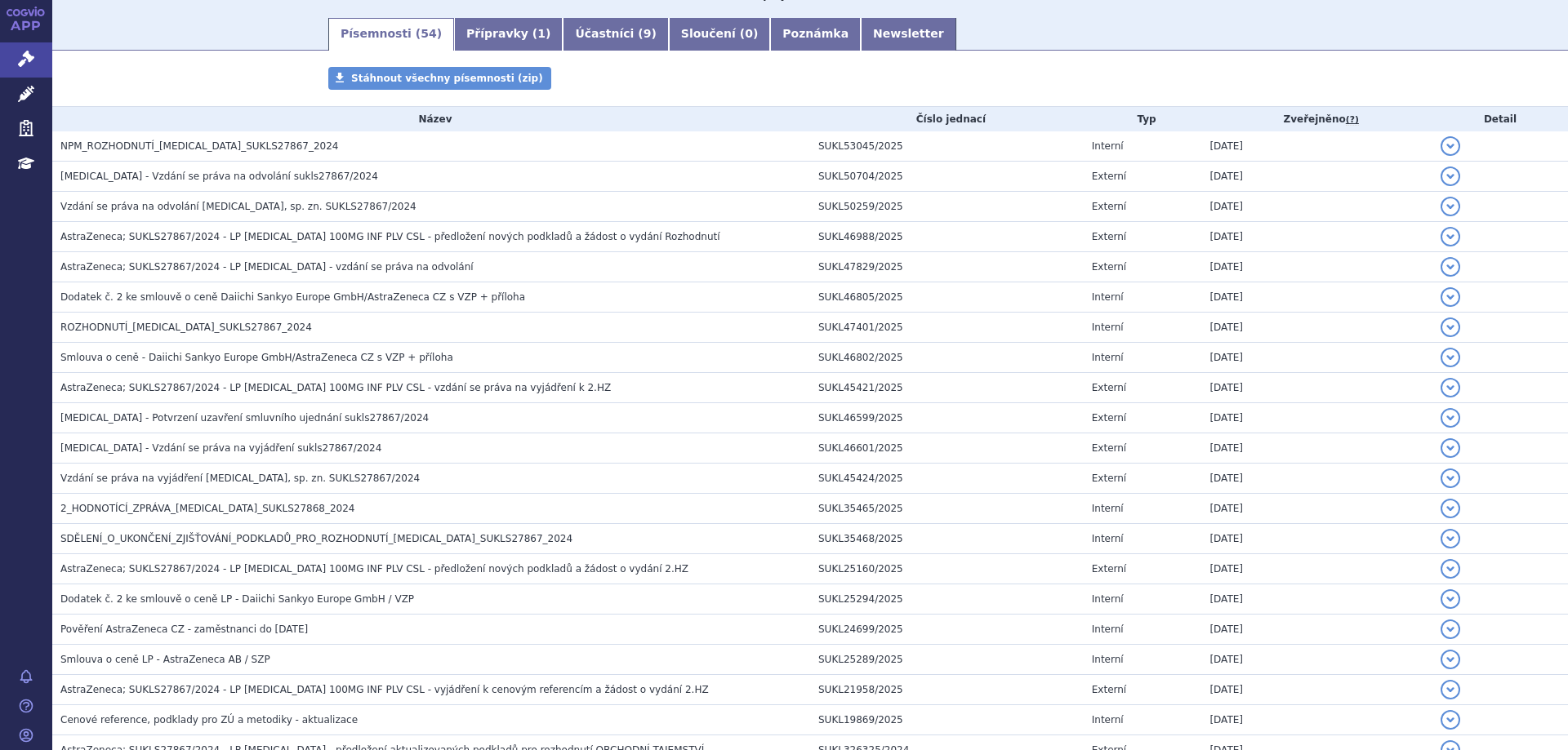
scroll to position [0, 0]
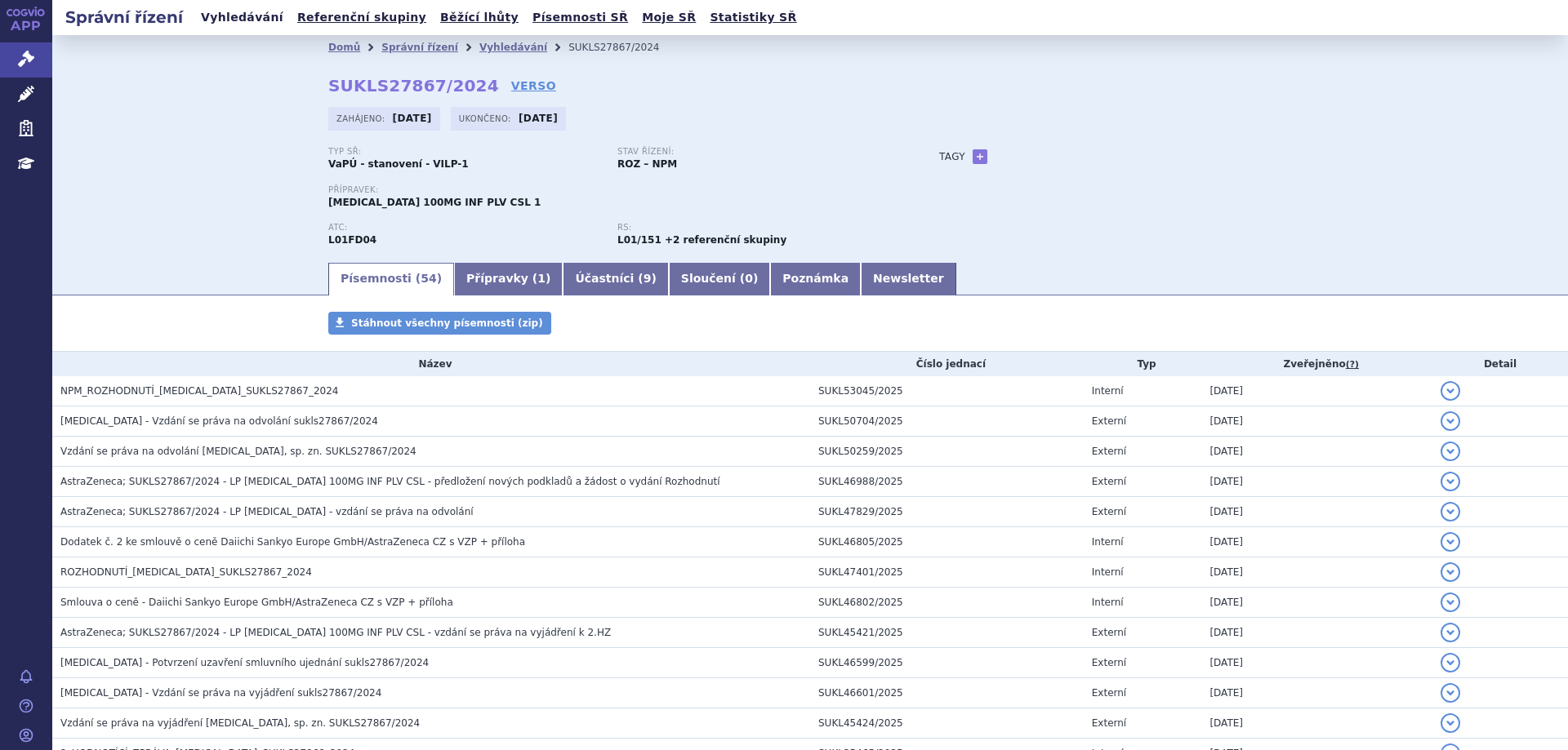
click at [243, 10] on link "Vyhledávání" at bounding box center [242, 18] width 93 height 22
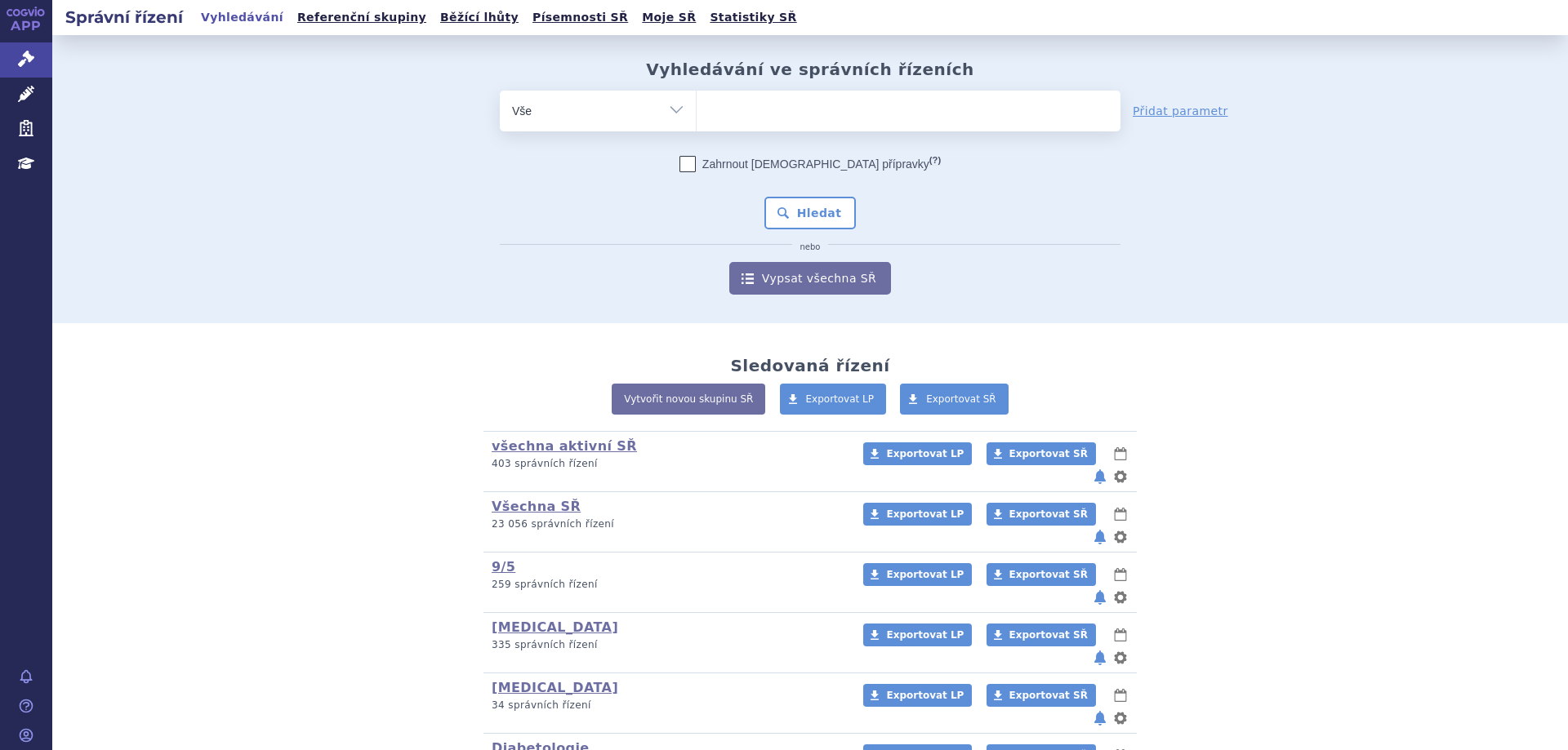
click at [751, 111] on ul at bounding box center [909, 108] width 423 height 34
click at [697, 111] on select at bounding box center [696, 110] width 1 height 41
type input "ly"
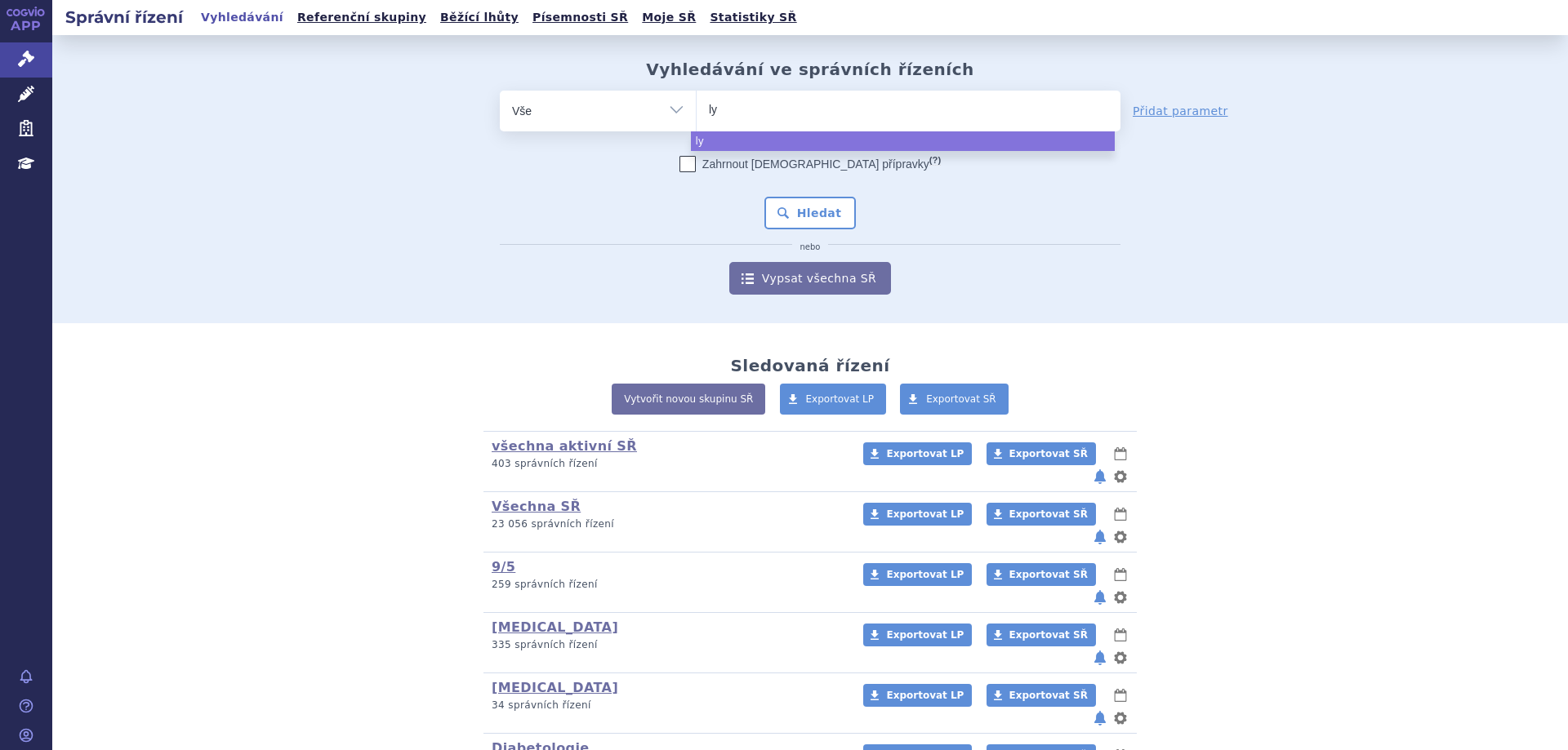
type input "lyn"
type input "lynpa"
type input "lynparz"
type input "lynparza"
select select "lynparza"
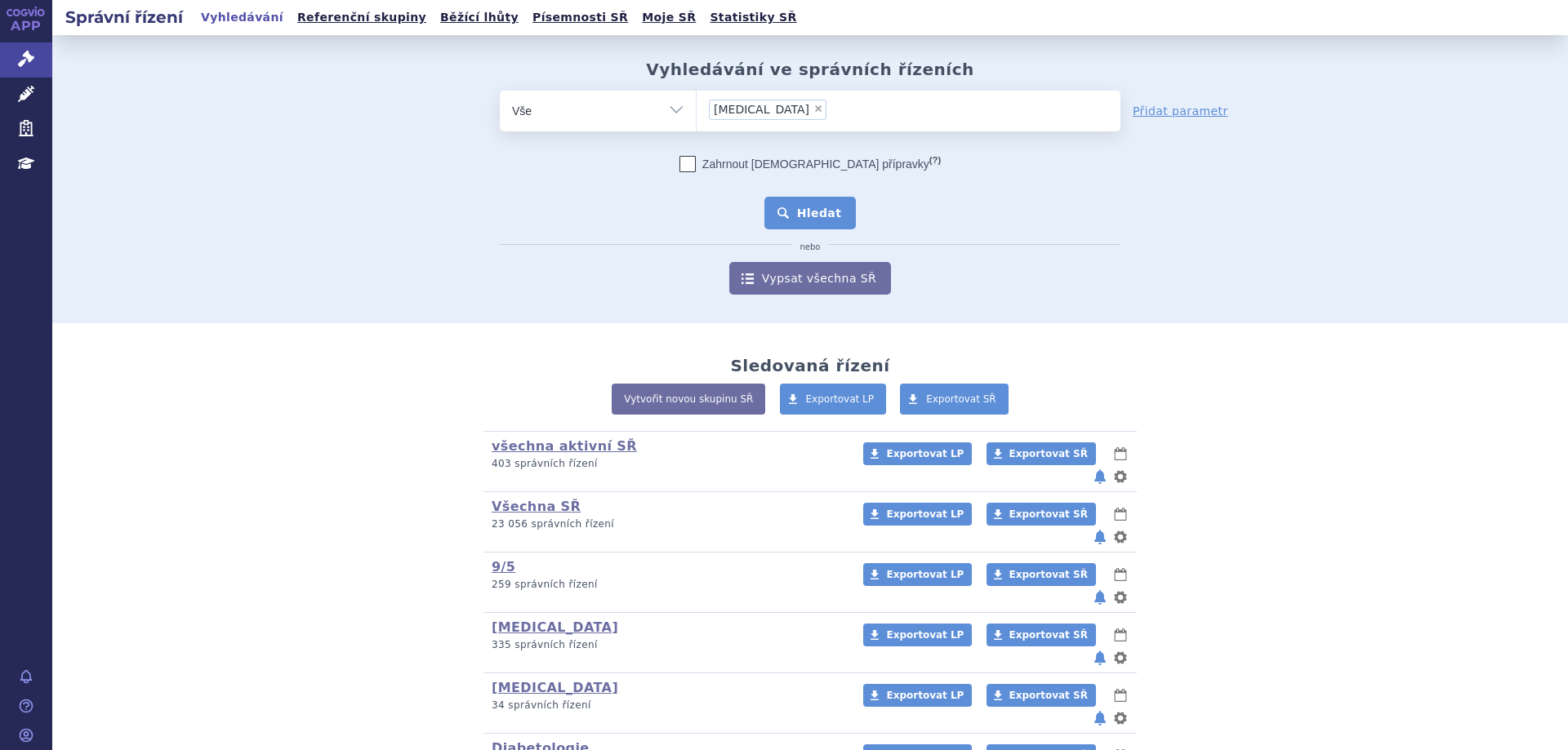
click at [792, 202] on button "Hledat" at bounding box center [810, 212] width 93 height 32
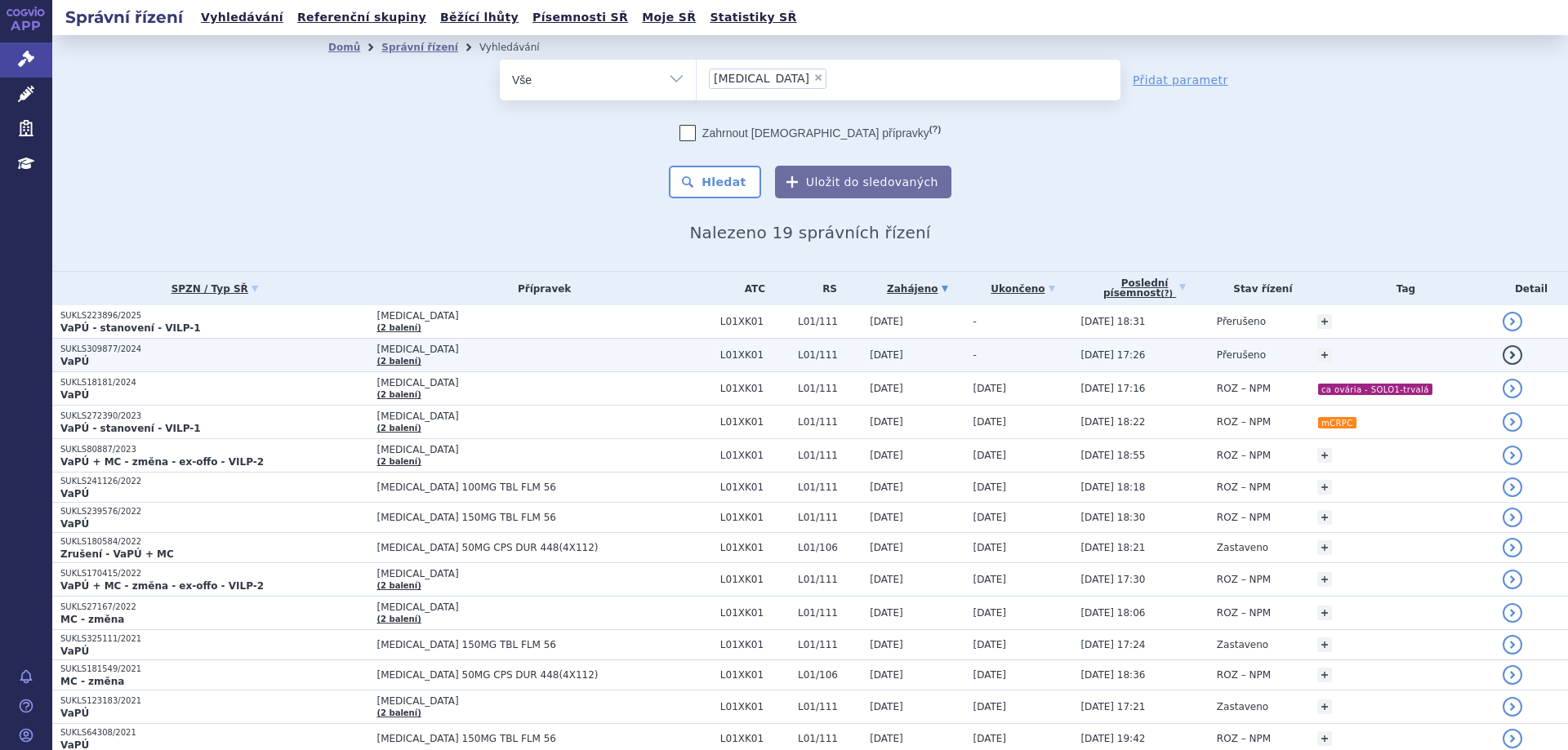
click at [106, 352] on p "SUKLS309877/2024" at bounding box center [213, 349] width 308 height 12
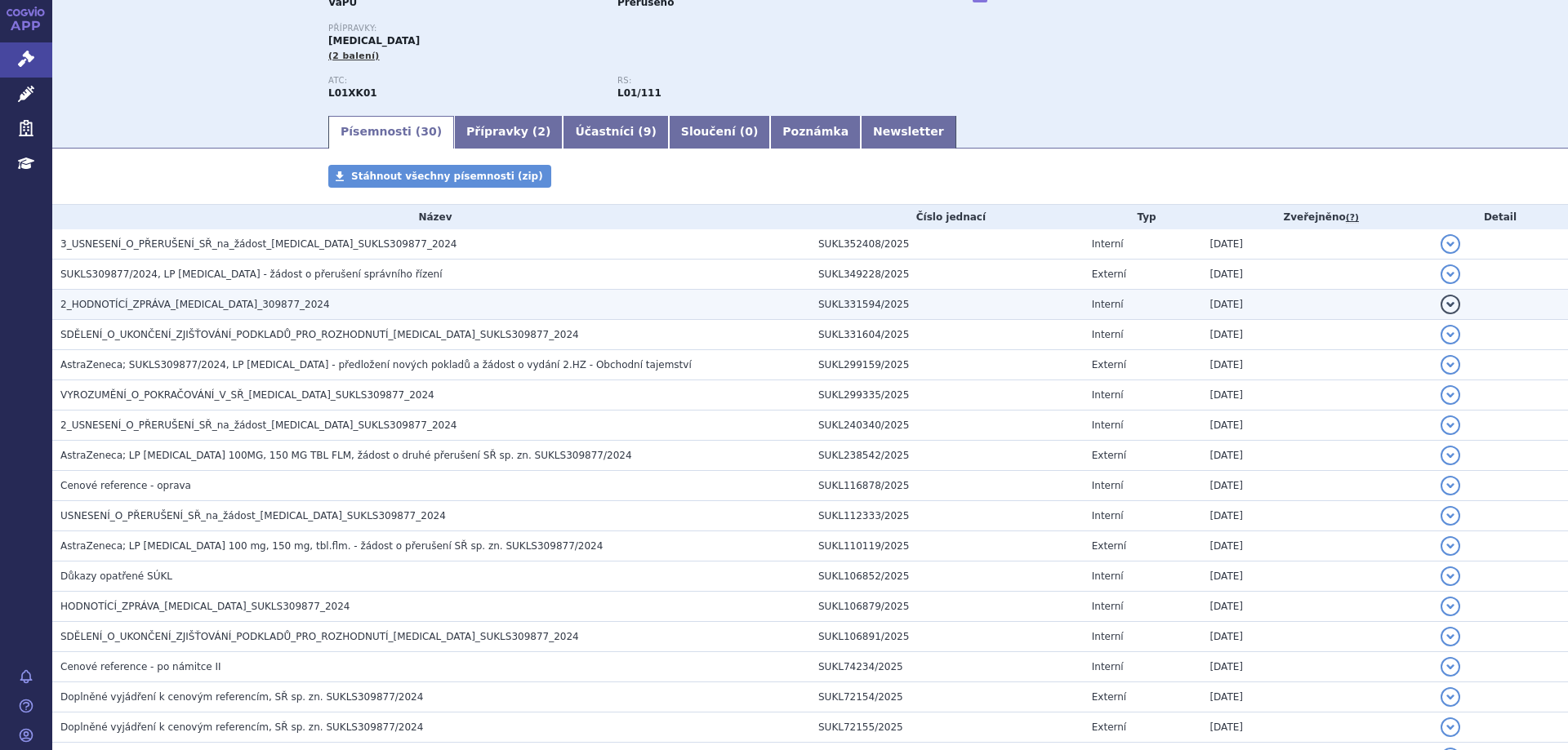
scroll to position [163, 0]
click at [121, 296] on h3 "2_HODNOTÍCÍ_ZPRÁVA_[MEDICAL_DATA]_309877_2024" at bounding box center [434, 303] width 749 height 17
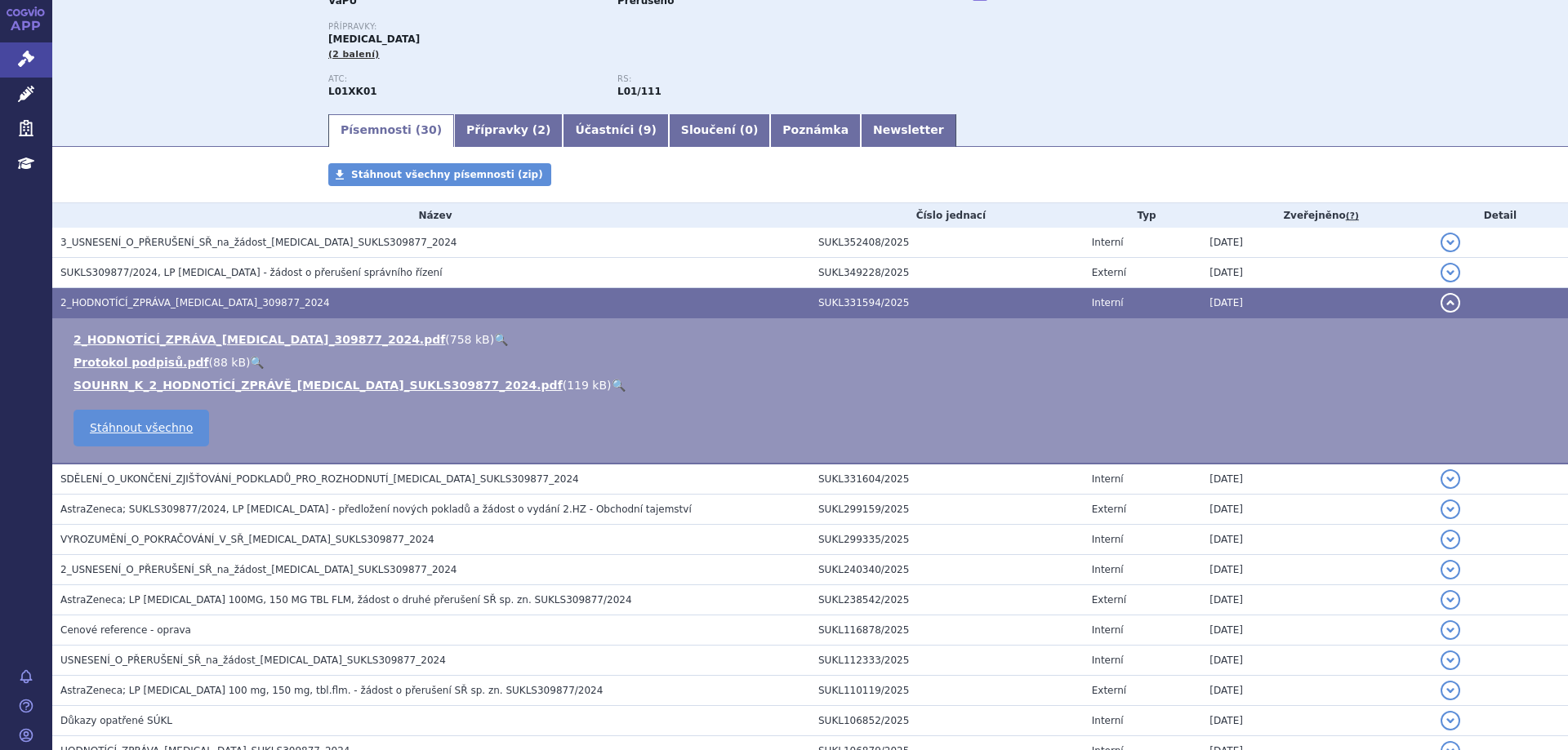
click at [126, 329] on td "2_HODNOTÍCÍ_ZPRÁVA_[MEDICAL_DATA]_309877_2024.pdf ( 758 kB ) 🔍 Protokol podpisů…" at bounding box center [810, 391] width 1515 height 146
click at [128, 335] on link "2_HODNOTÍCÍ_ZPRÁVA_[MEDICAL_DATA]_309877_2024.pdf" at bounding box center [259, 340] width 372 height 13
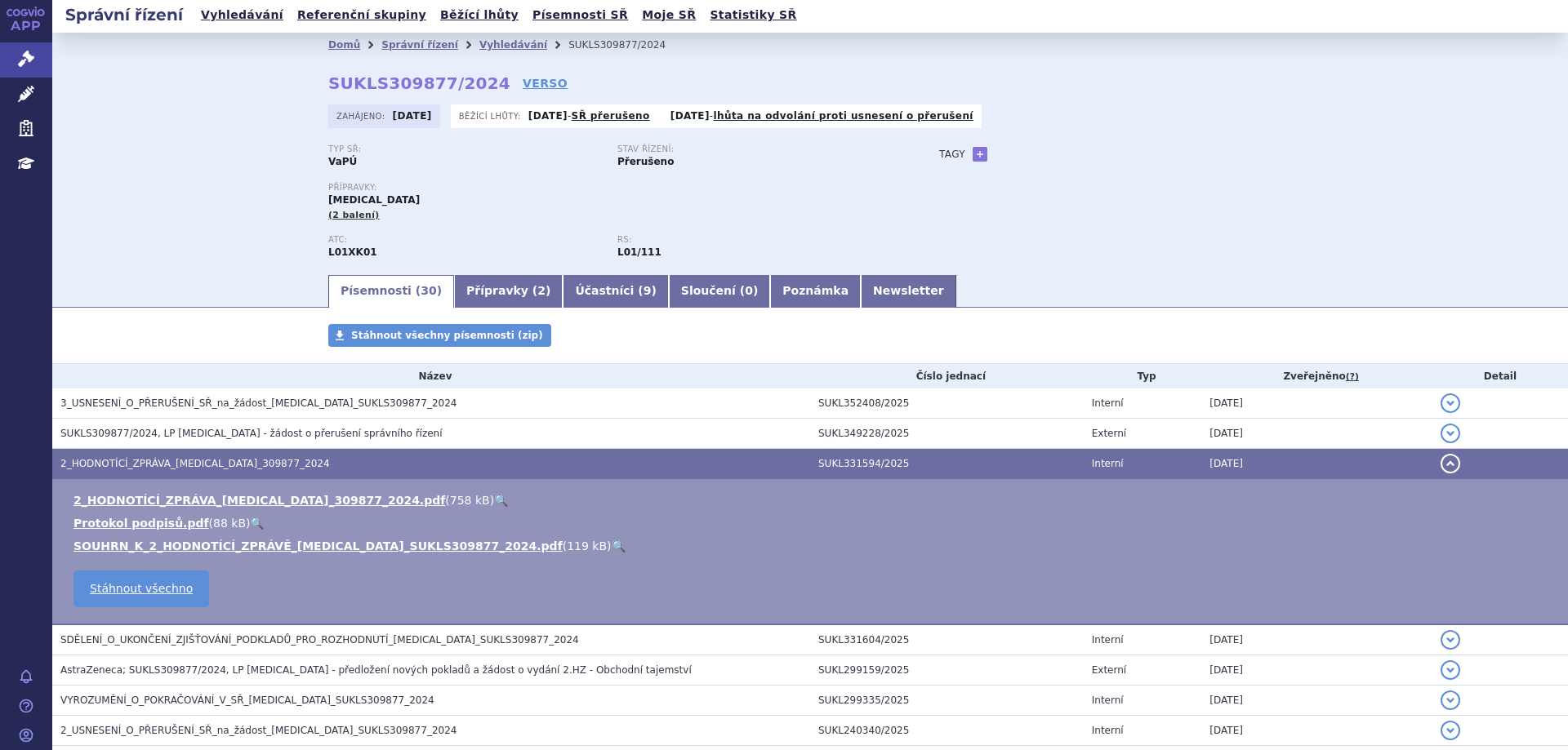
scroll to position [0, 0]
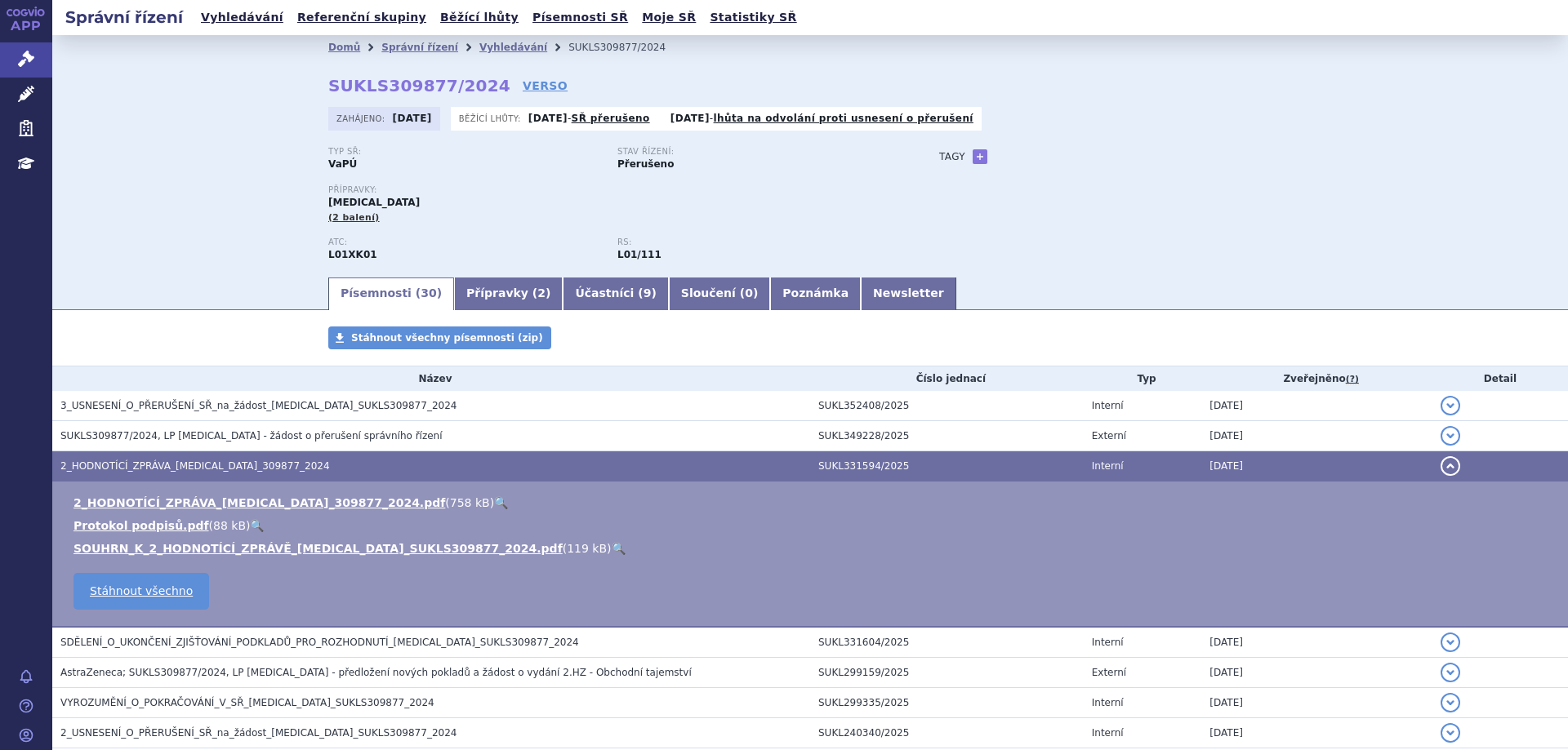
drag, startPoint x: 441, startPoint y: 266, endPoint x: 499, endPoint y: 376, distance: 124.4
click at [503, 302] on link "Přípravky ( 2 )" at bounding box center [508, 293] width 108 height 32
